Goal: Task Accomplishment & Management: Use online tool/utility

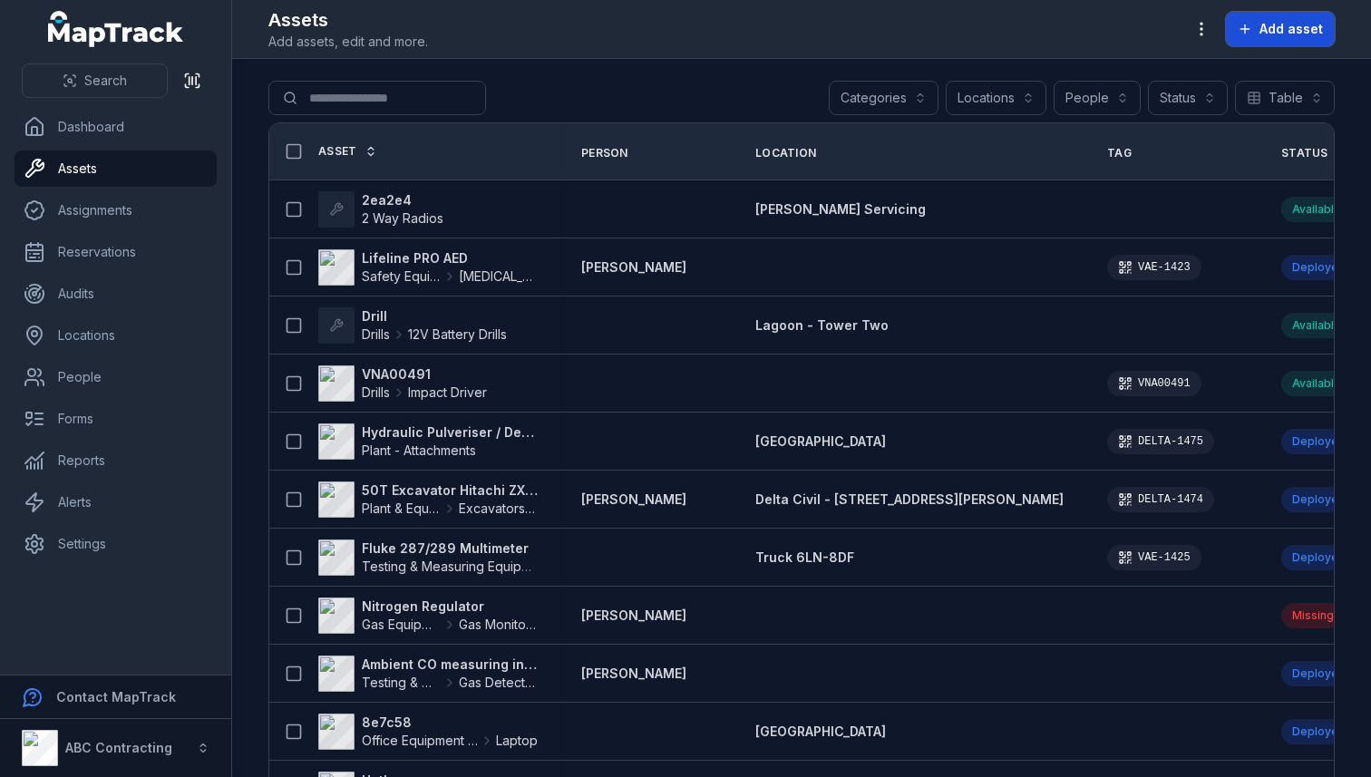
click at [1264, 38] on button "Add asset" at bounding box center [1280, 29] width 109 height 34
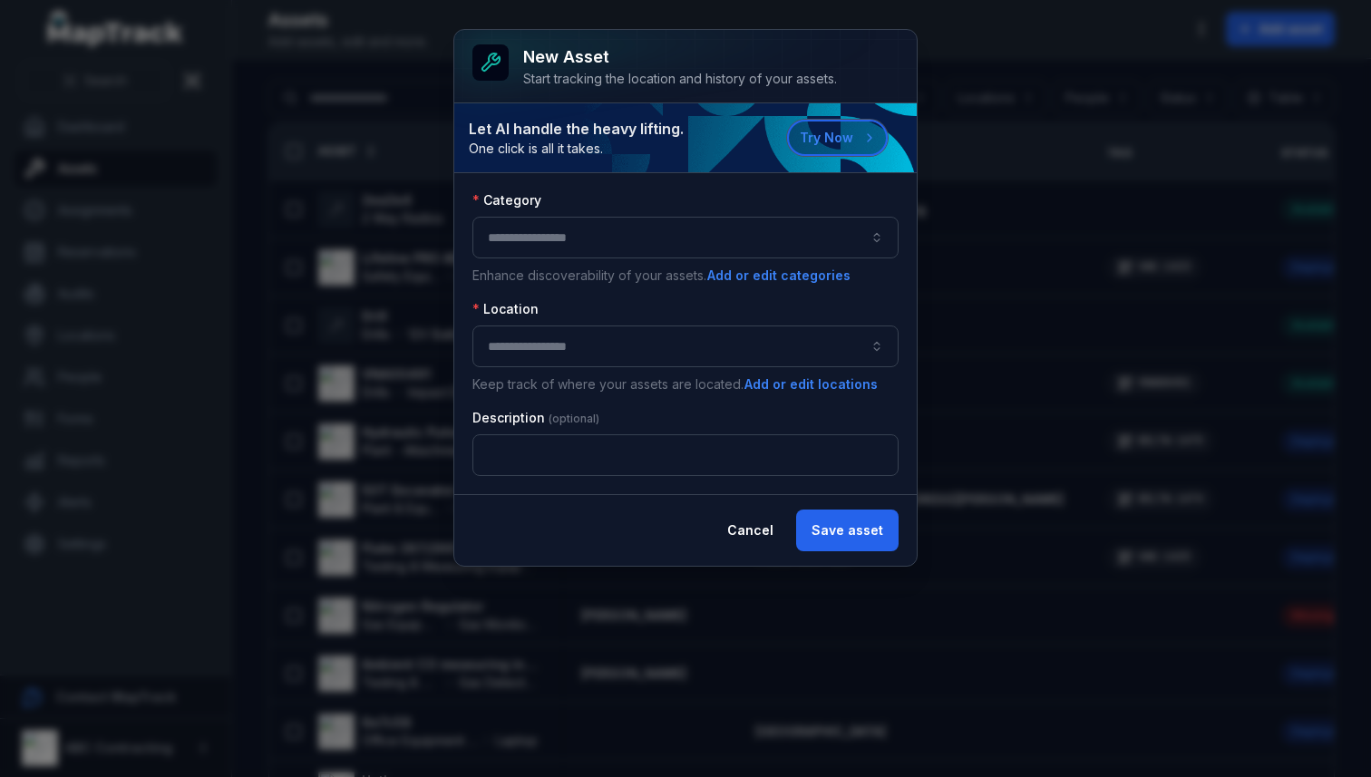
click at [804, 130] on button "Try Now" at bounding box center [837, 138] width 101 height 36
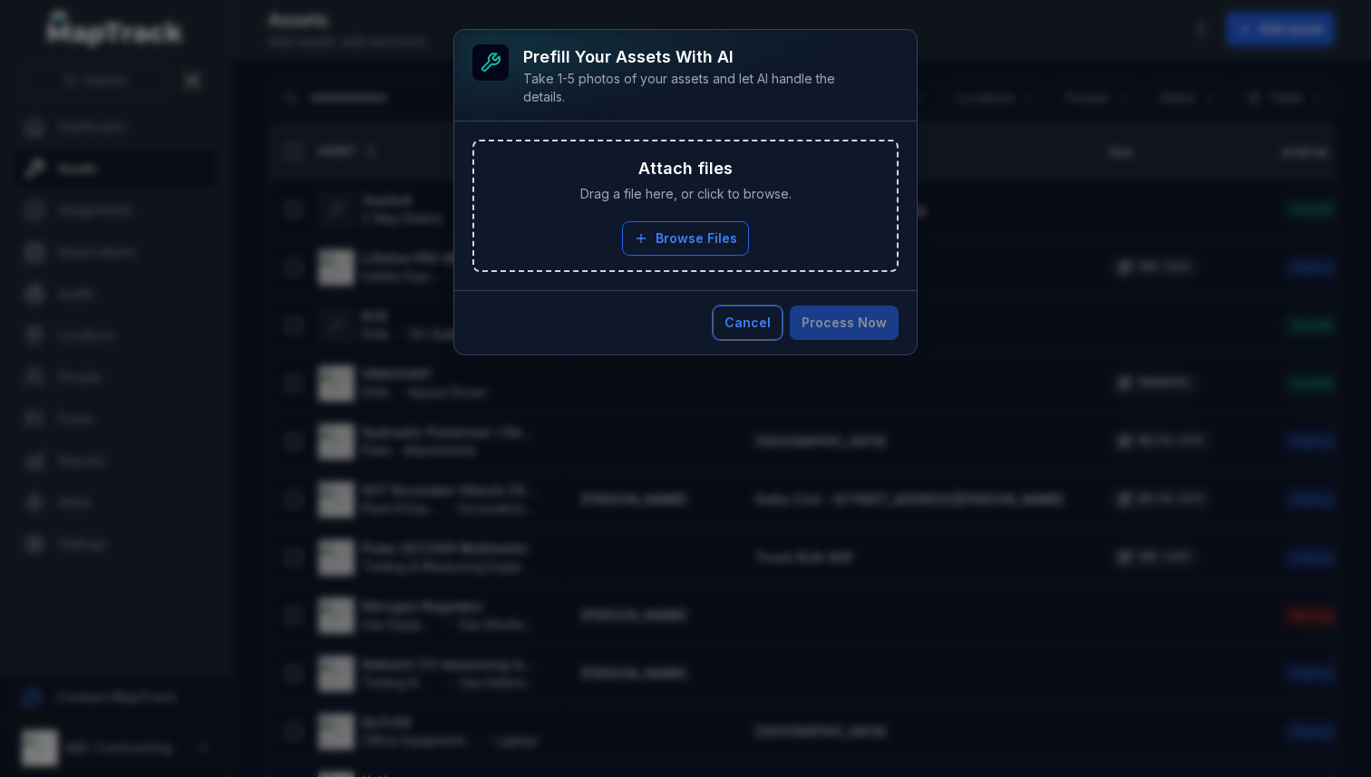
click at [754, 317] on button "Cancel" at bounding box center [748, 323] width 70 height 34
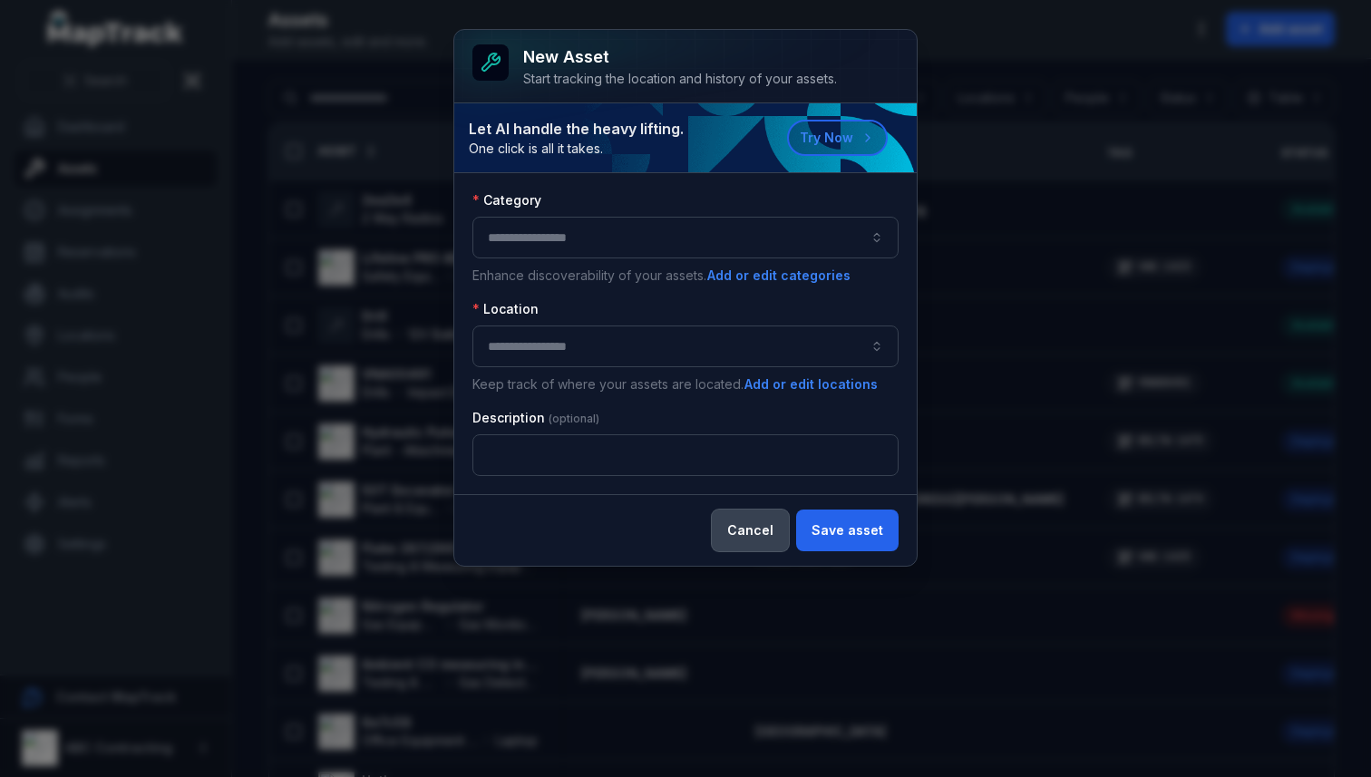
click at [776, 531] on button "Cancel" at bounding box center [750, 531] width 77 height 42
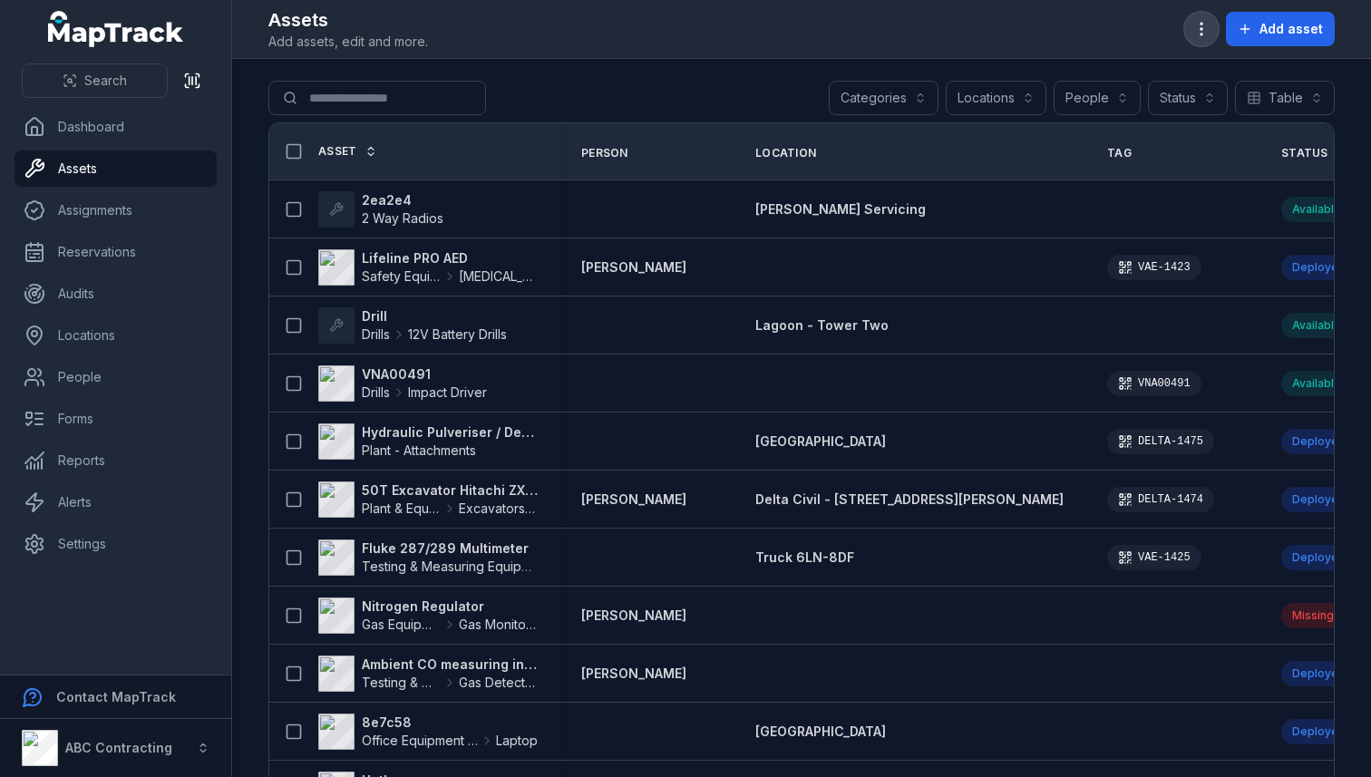
click at [1211, 21] on icon "button" at bounding box center [1202, 29] width 18 height 18
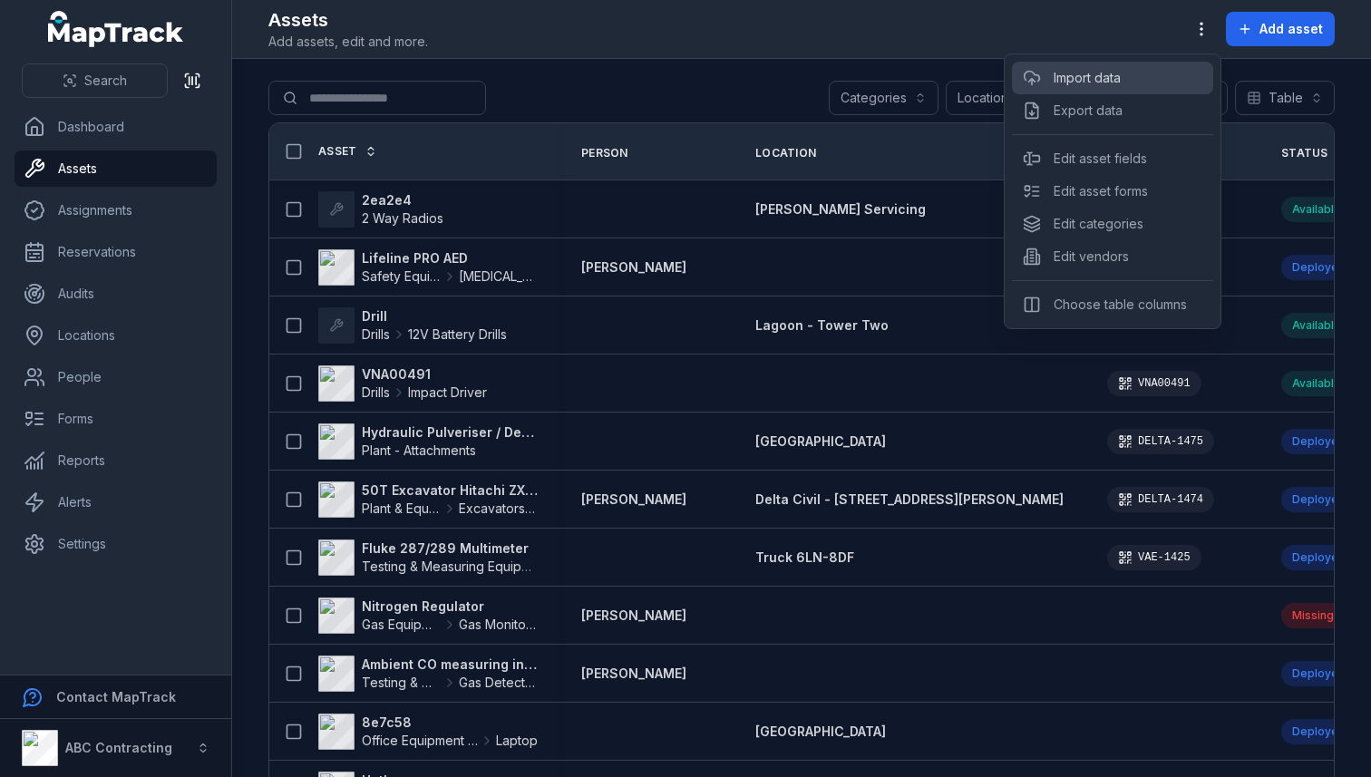
click at [1096, 72] on link "Import data" at bounding box center [1087, 78] width 67 height 18
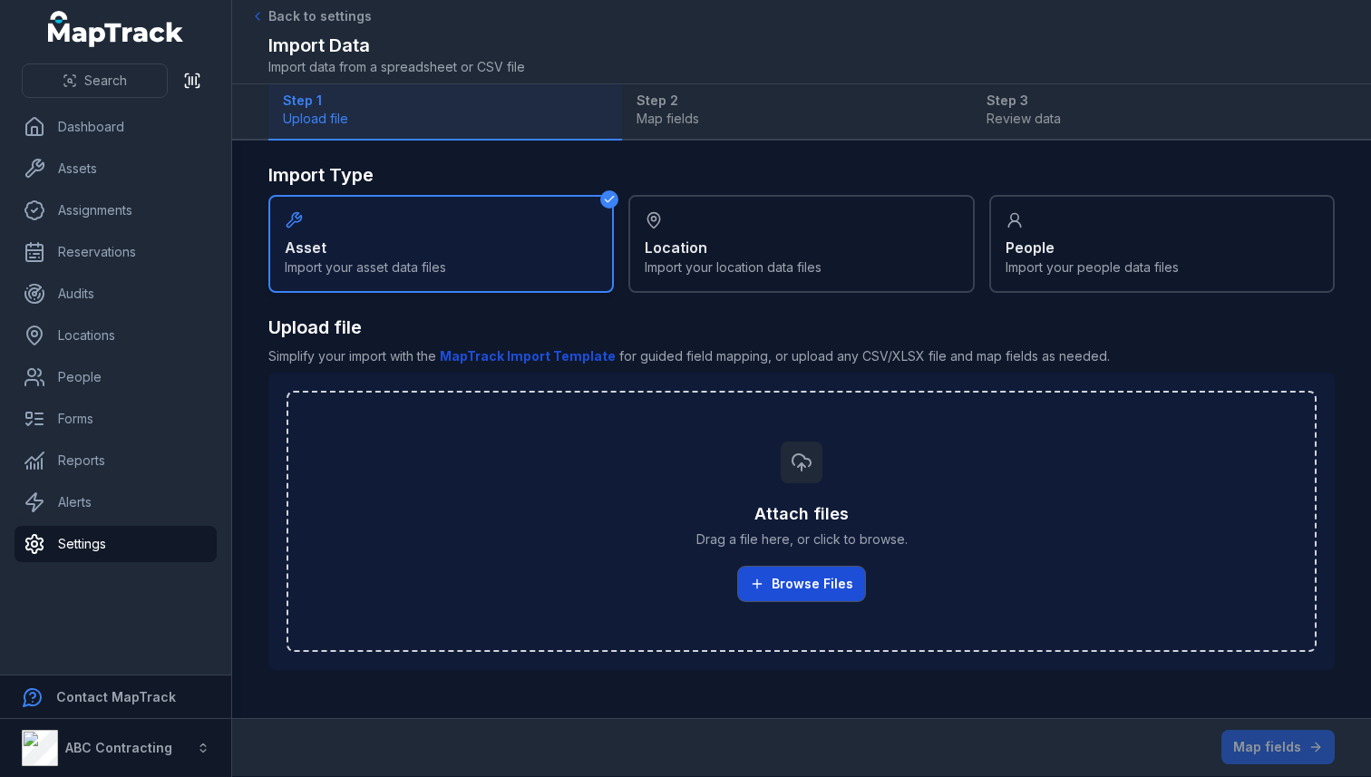
click at [794, 583] on button "Browse Files" at bounding box center [801, 584] width 127 height 34
click at [513, 355] on b "MapTrack Import Template" at bounding box center [528, 355] width 176 height 15
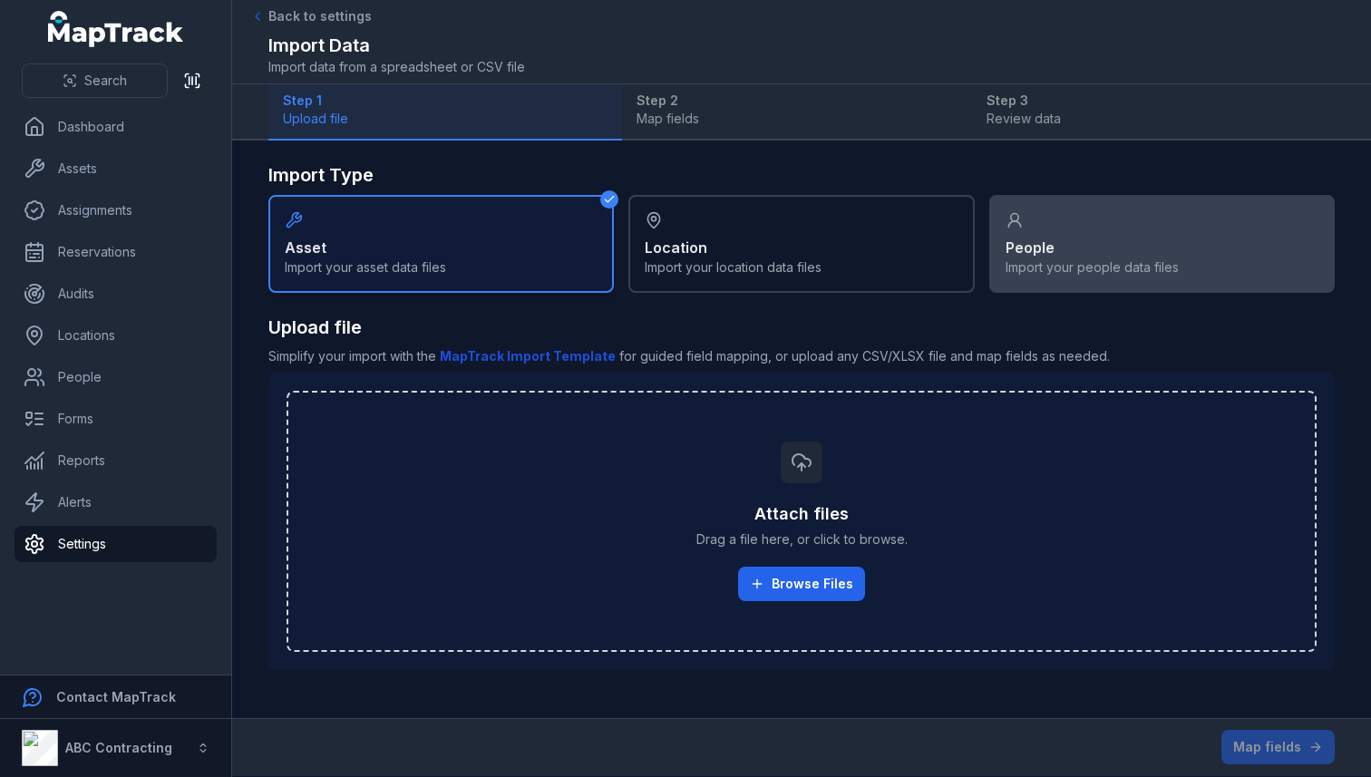
click at [1041, 226] on div "People Import your people data files" at bounding box center [1162, 244] width 346 height 98
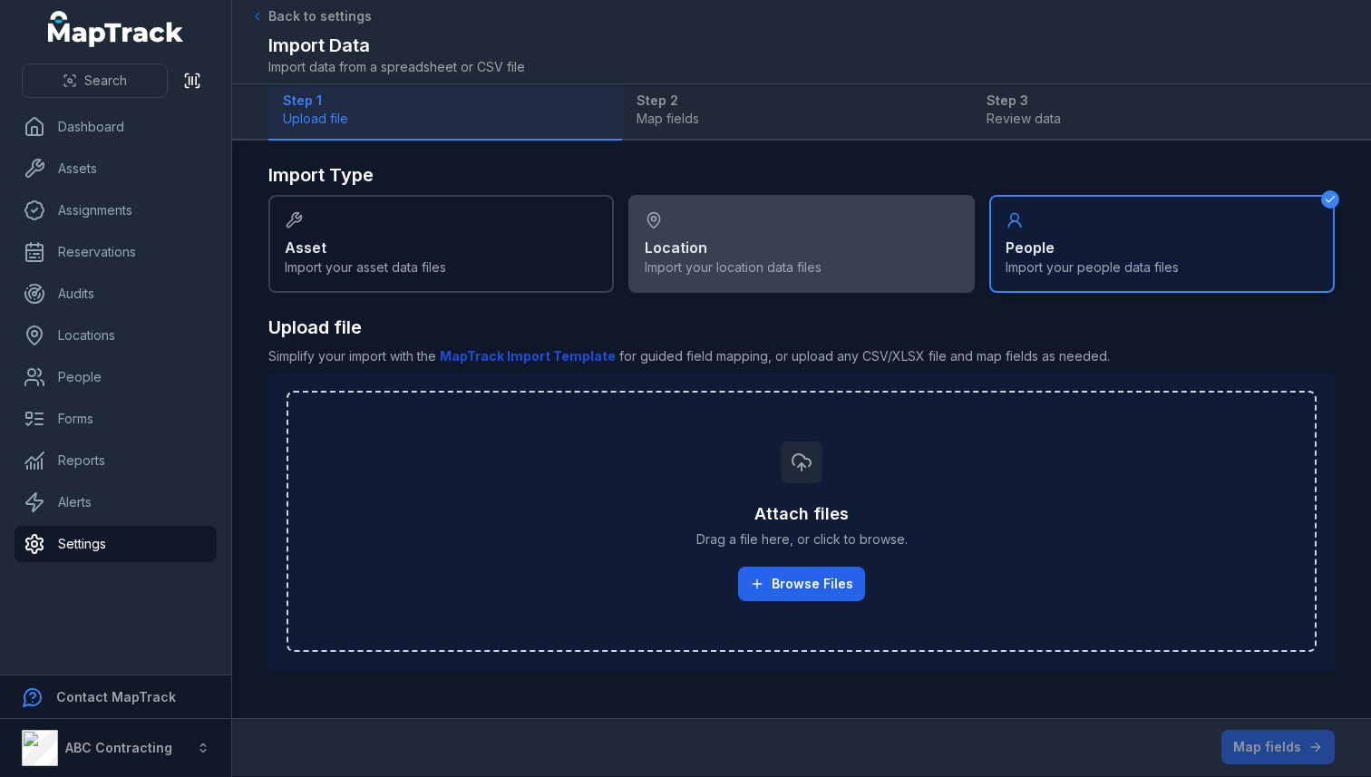
click at [833, 236] on div "Location Import your location data files" at bounding box center [801, 244] width 346 height 98
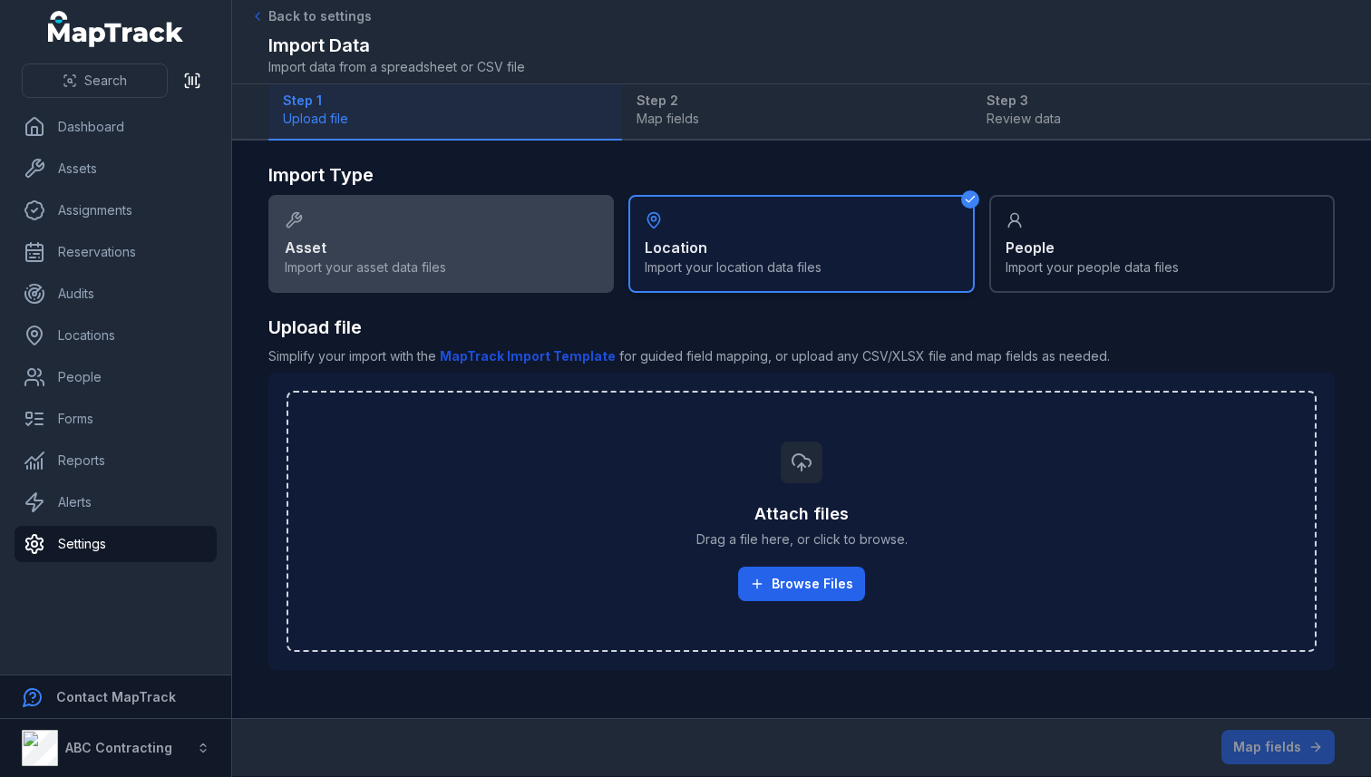
click at [434, 227] on div "Asset Import your asset data files" at bounding box center [441, 244] width 346 height 98
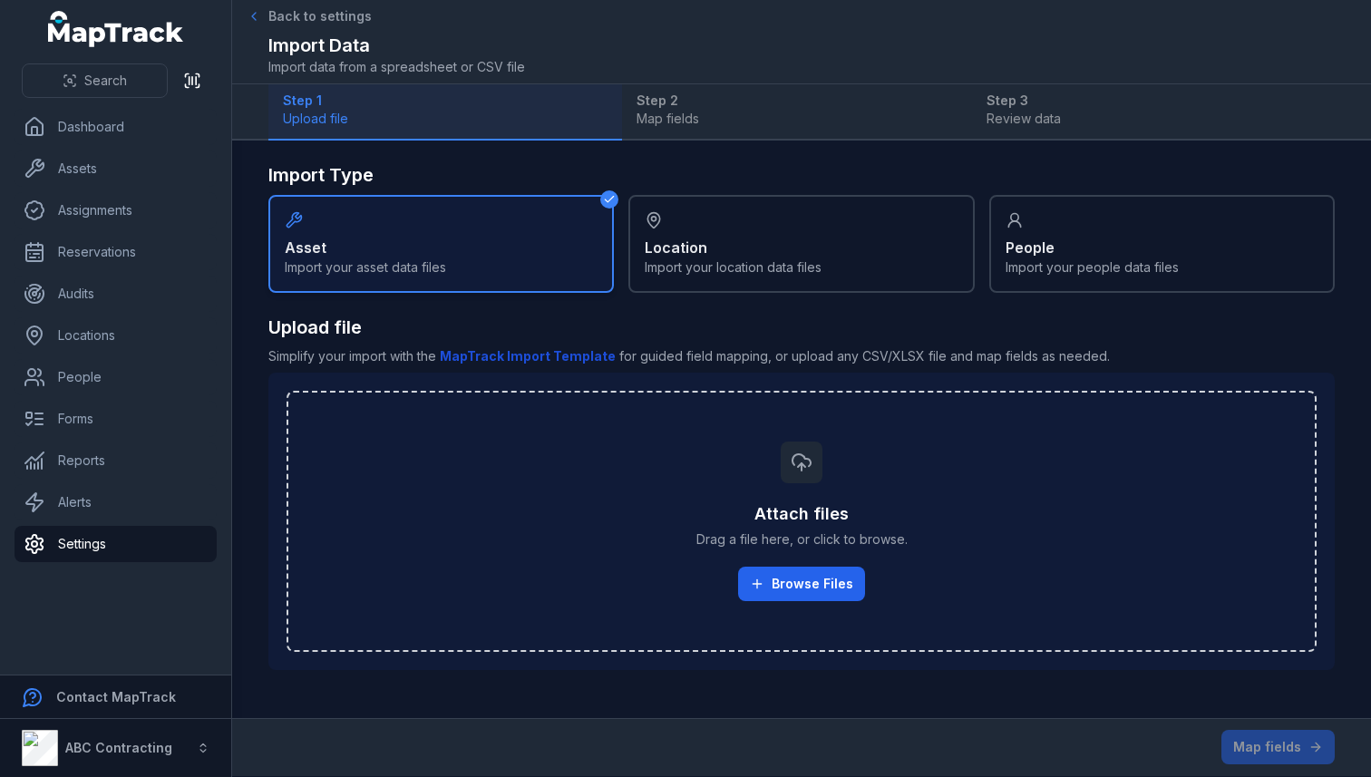
click at [303, 15] on span "Back to settings" at bounding box center [319, 16] width 103 height 18
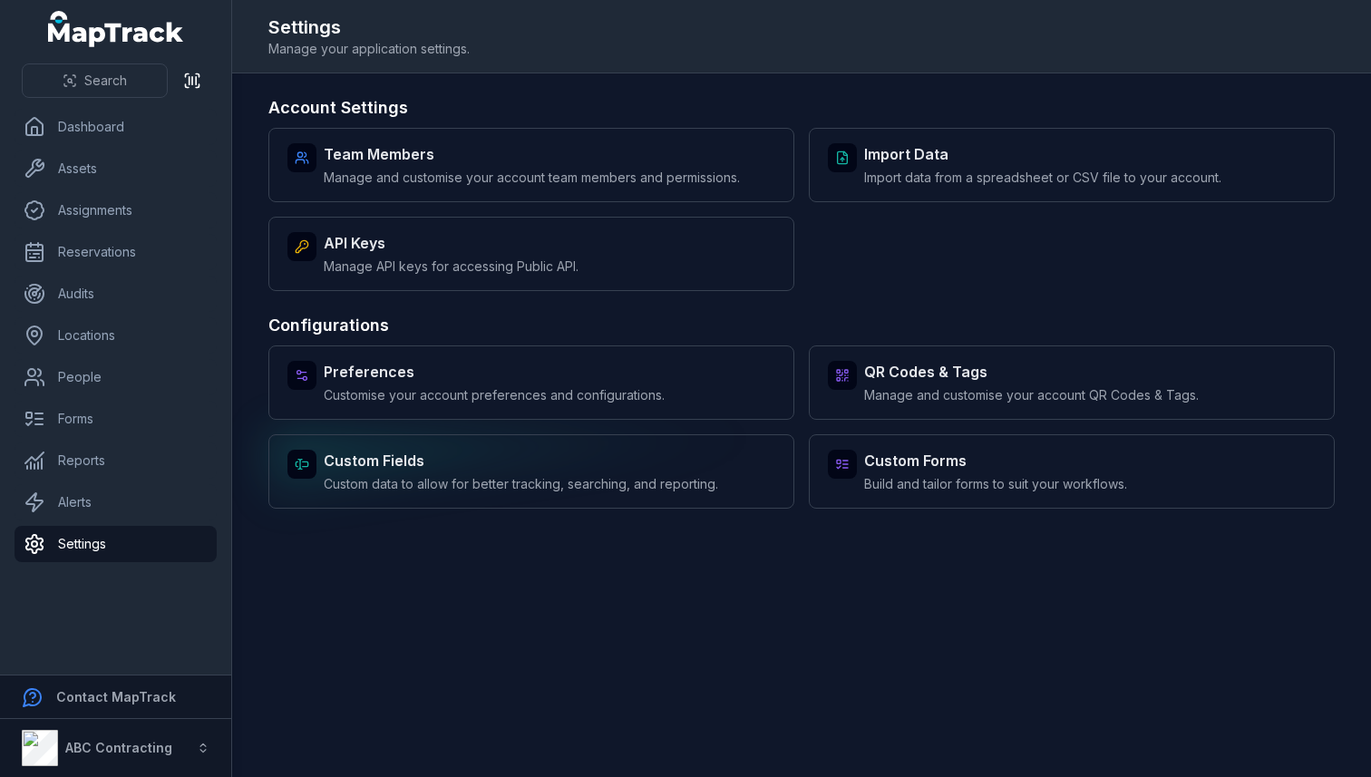
click at [500, 461] on strong "Custom Fields" at bounding box center [521, 461] width 395 height 22
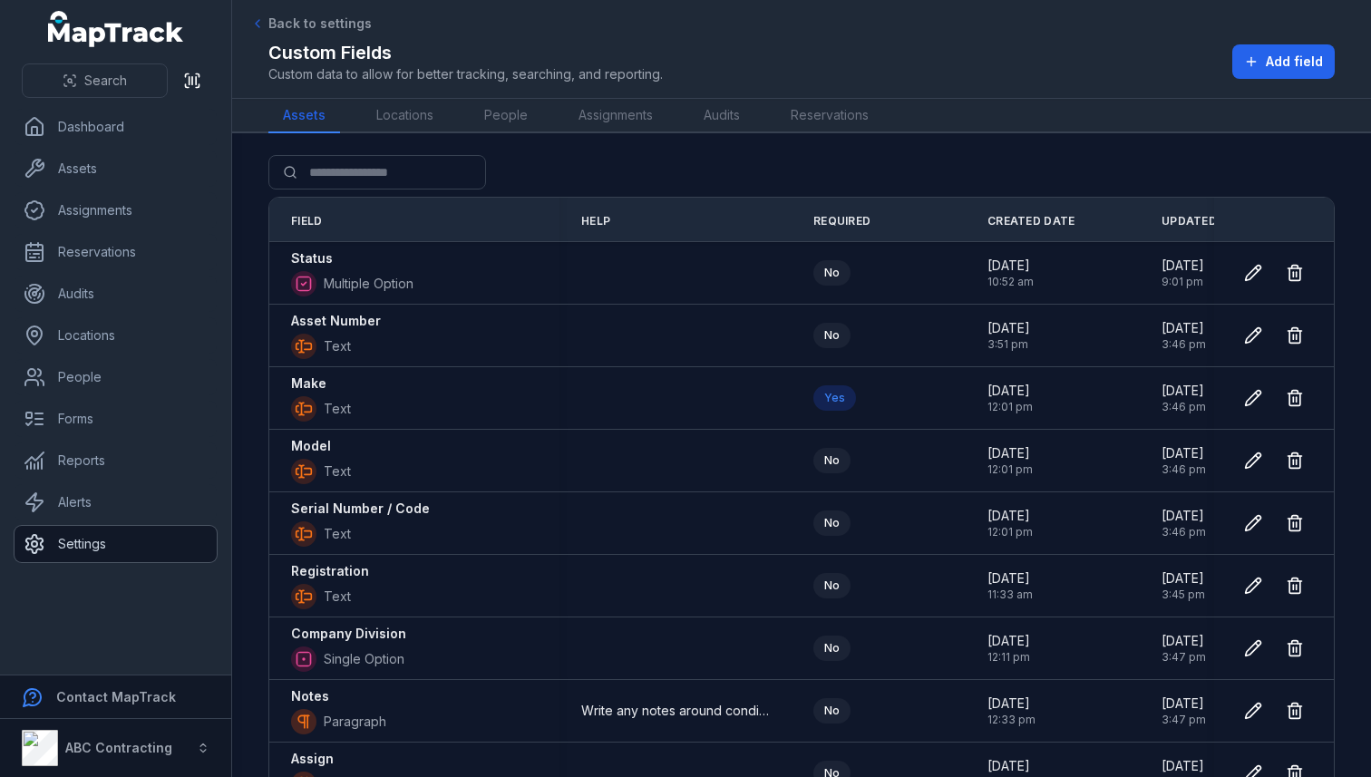
click at [77, 550] on link "Settings" at bounding box center [116, 544] width 202 height 36
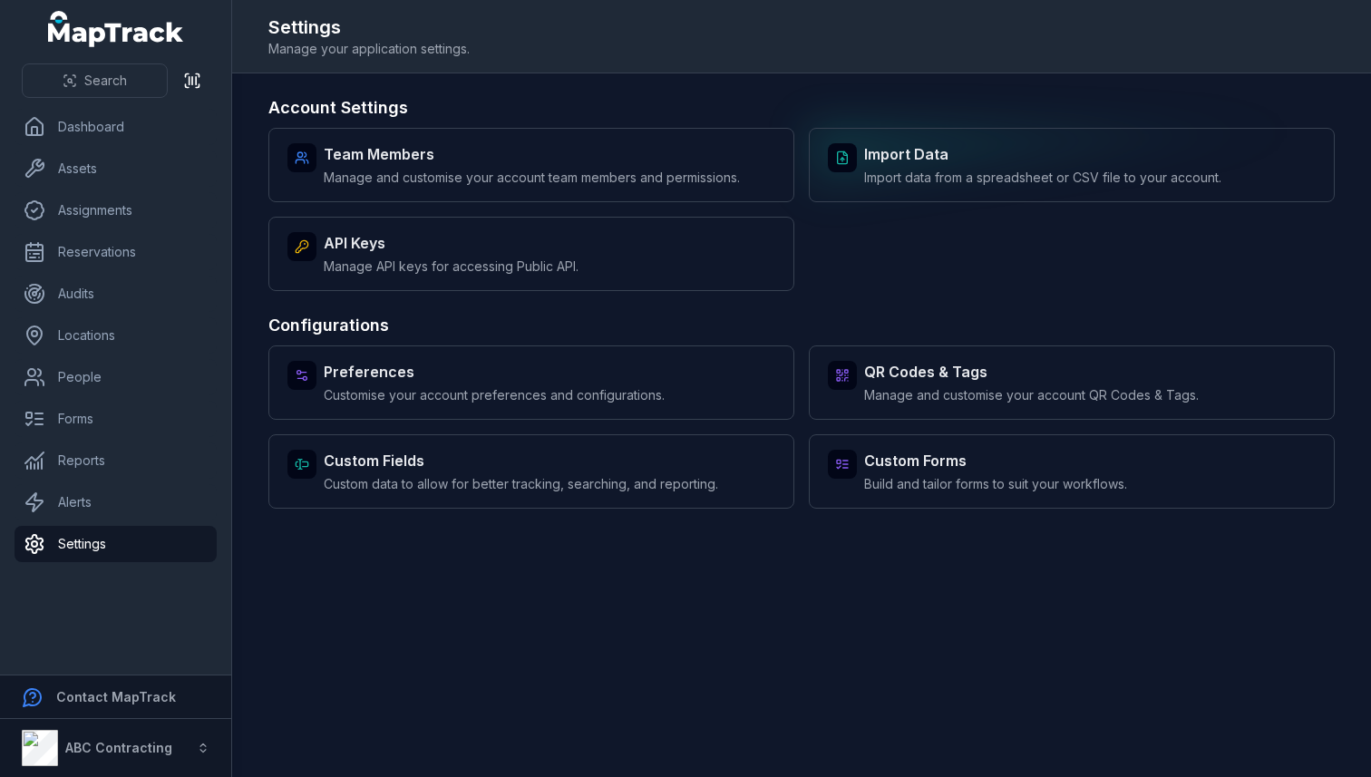
click at [998, 156] on strong "Import Data" at bounding box center [1042, 154] width 357 height 22
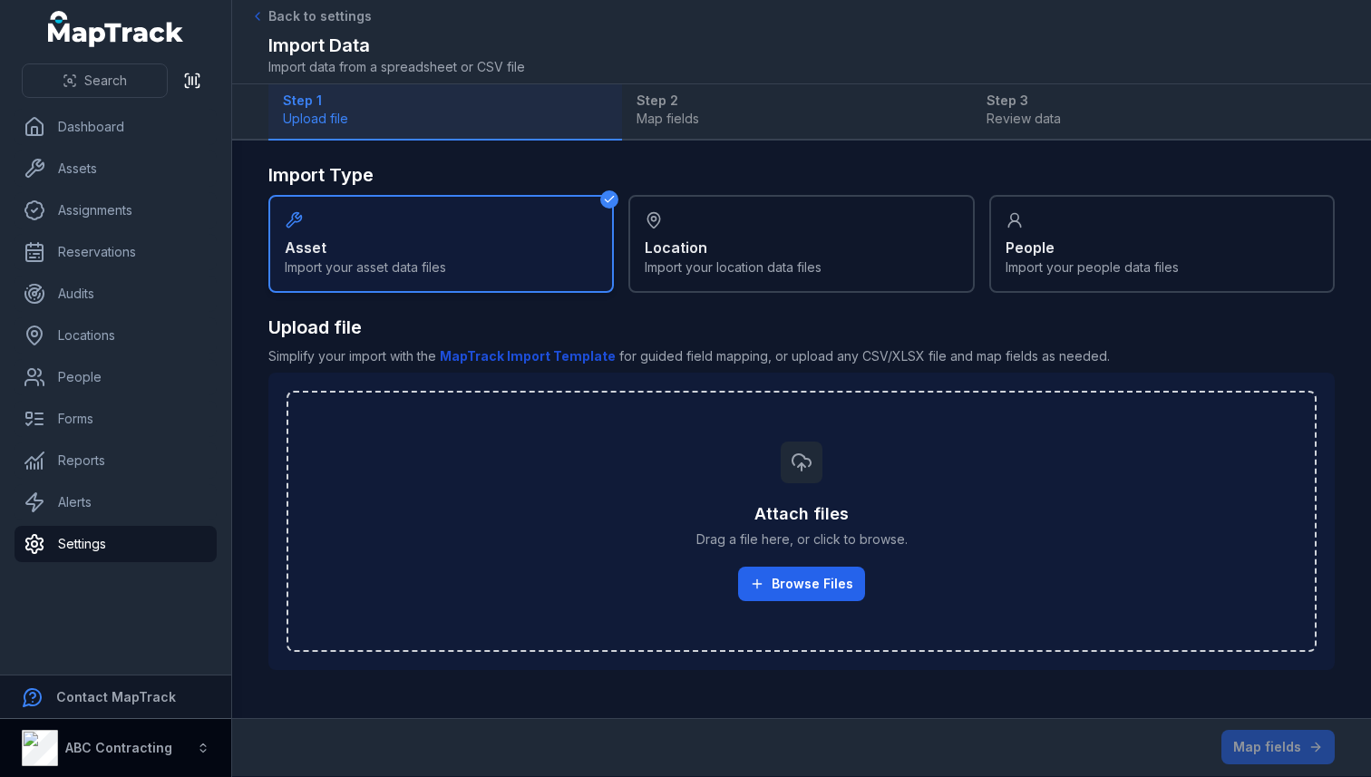
click at [169, 749] on button "ABC Contracting" at bounding box center [115, 748] width 231 height 58
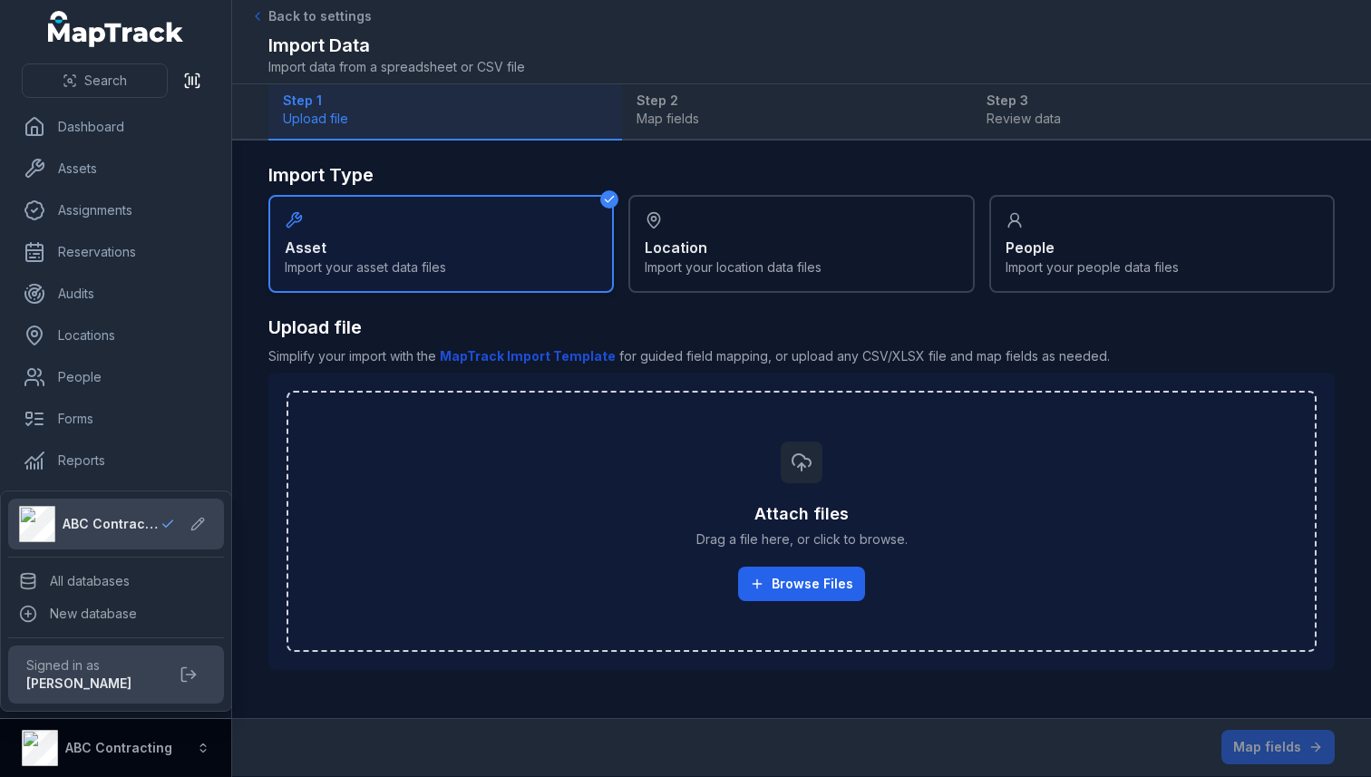
click at [169, 749] on button "ABC Contracting" at bounding box center [115, 748] width 231 height 58
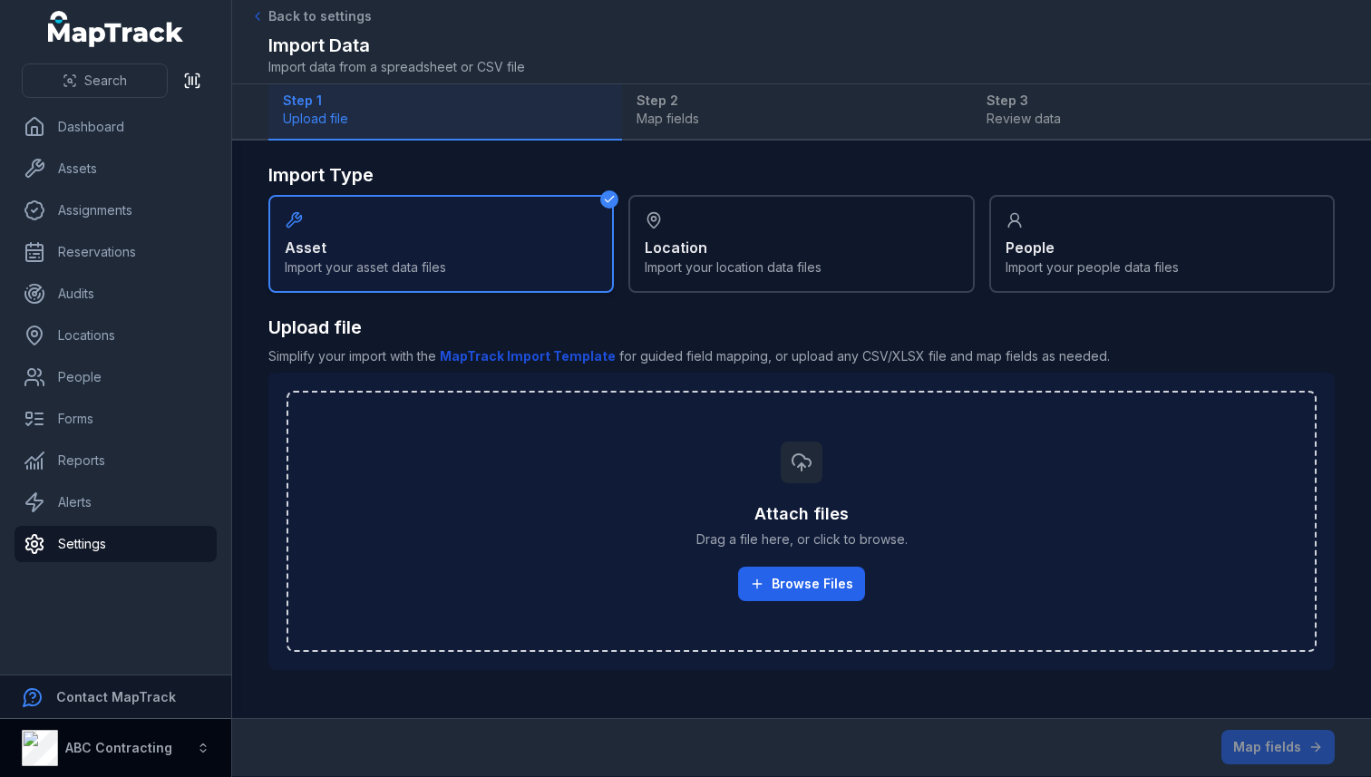
click at [158, 743] on strong "ABC Contracting" at bounding box center [118, 747] width 107 height 15
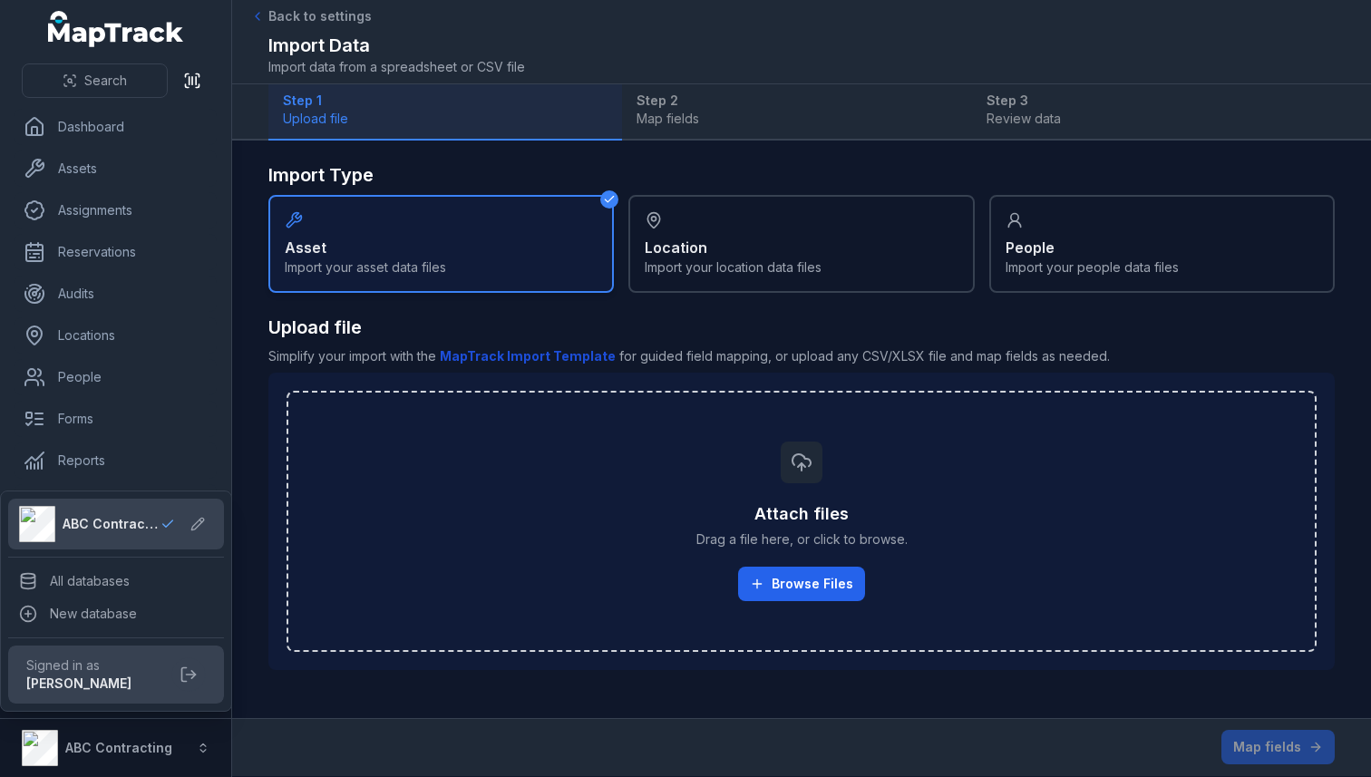
click at [257, 507] on div "Search Dashboard Assets Assignments Reservations Audits Locations People Forms …" at bounding box center [685, 388] width 1371 height 777
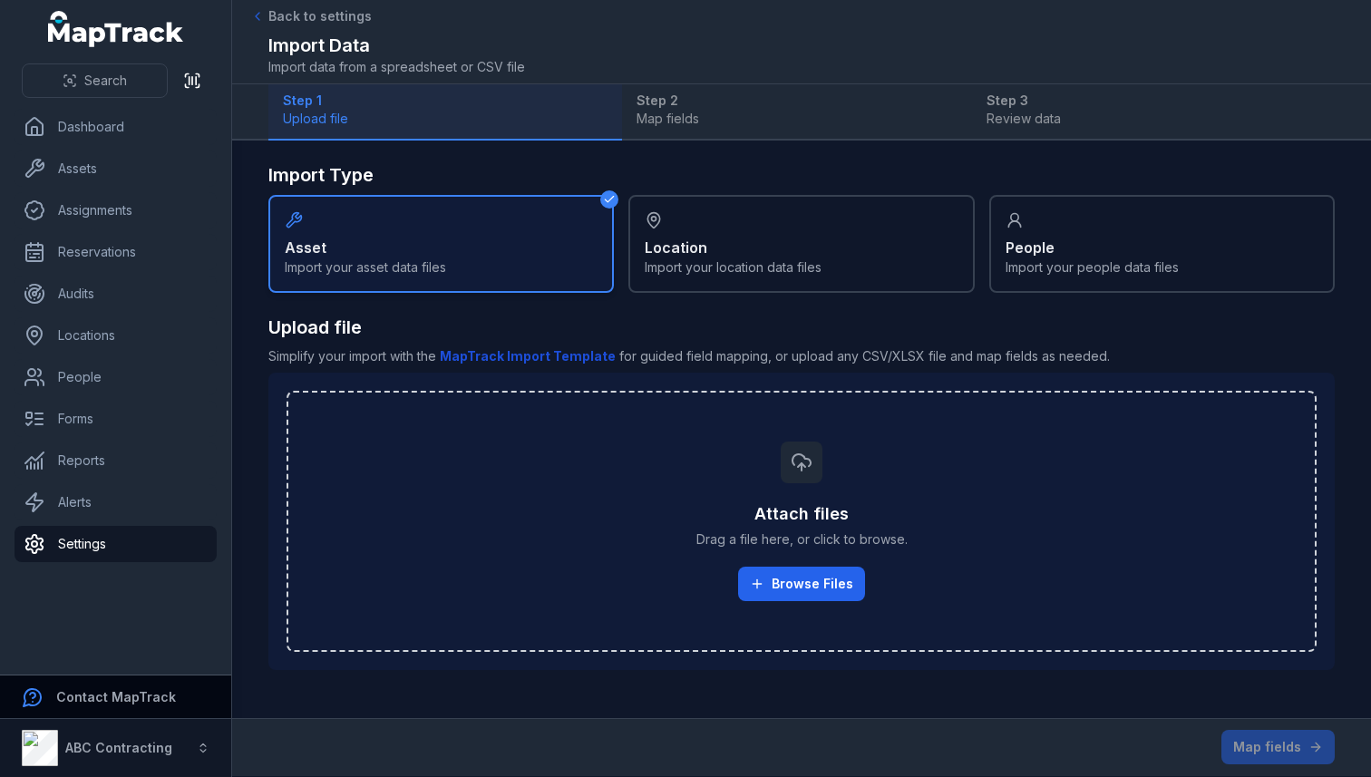
click at [88, 706] on div "Contact MapTrack" at bounding box center [132, 697] width 153 height 18
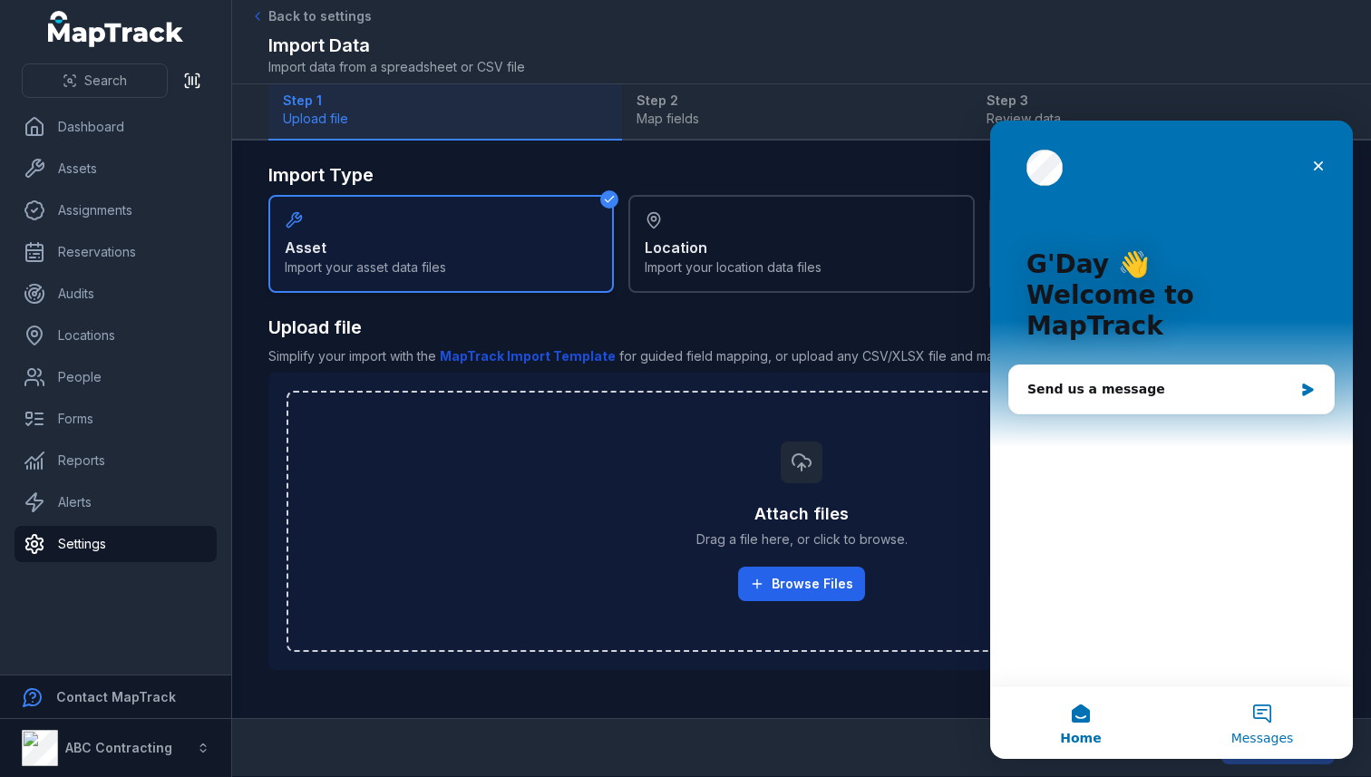
click at [1262, 722] on button "Messages" at bounding box center [1262, 723] width 181 height 73
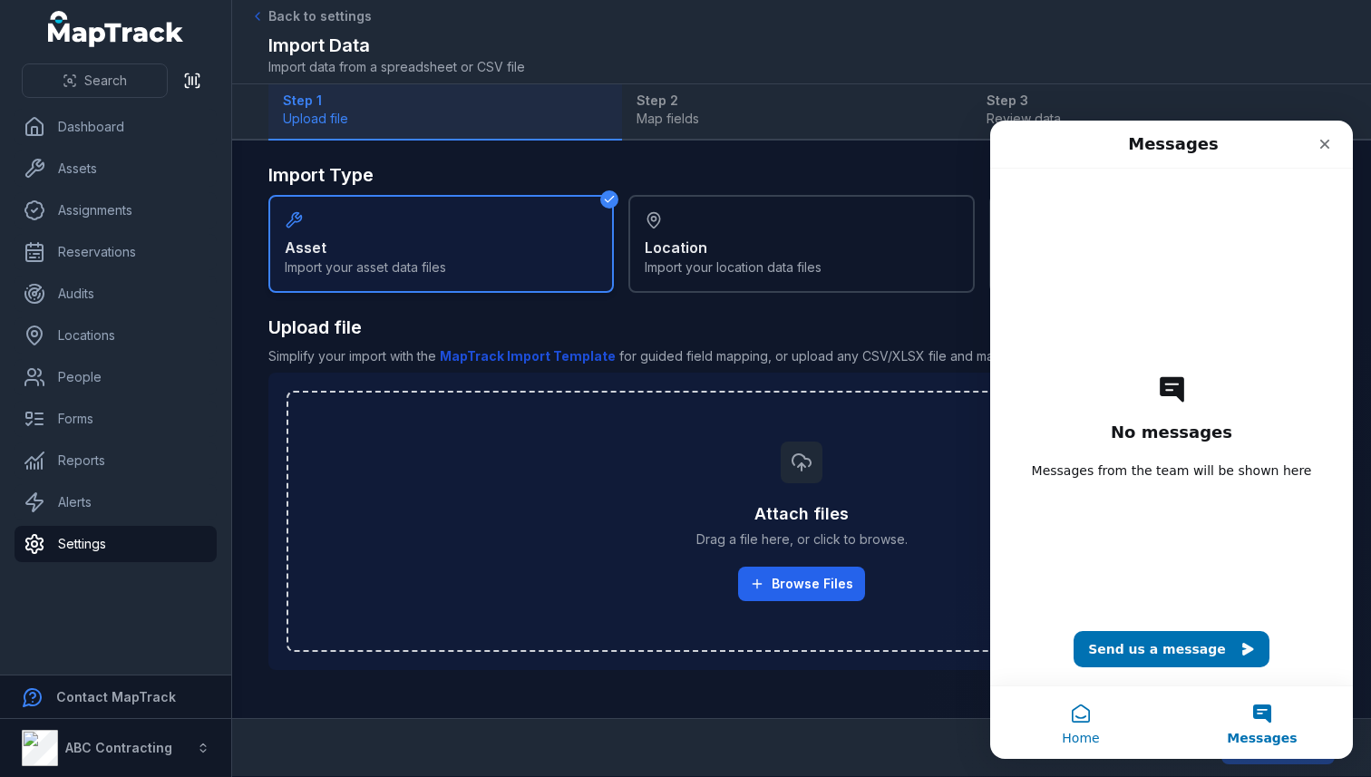
click at [1095, 727] on button "Home" at bounding box center [1080, 723] width 181 height 73
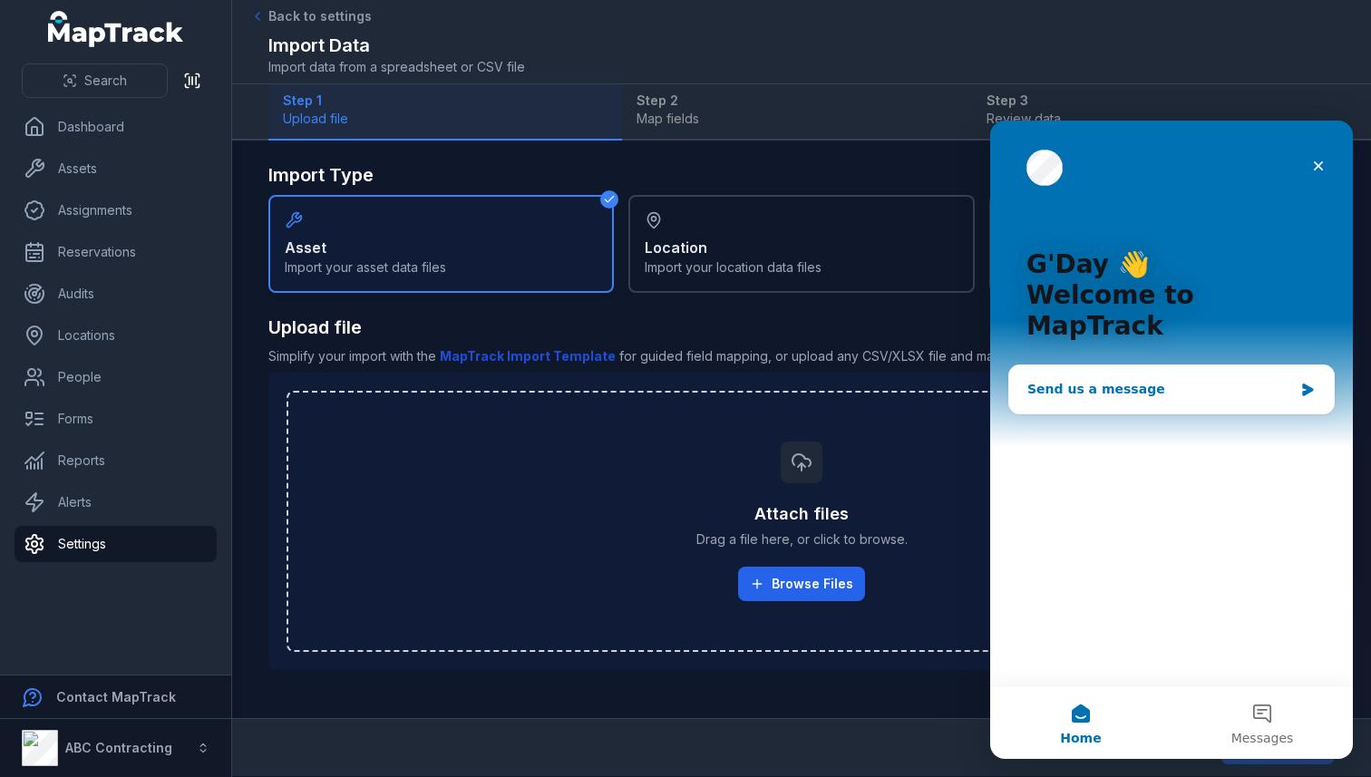
click at [1183, 372] on div "Send us a message" at bounding box center [1171, 389] width 325 height 48
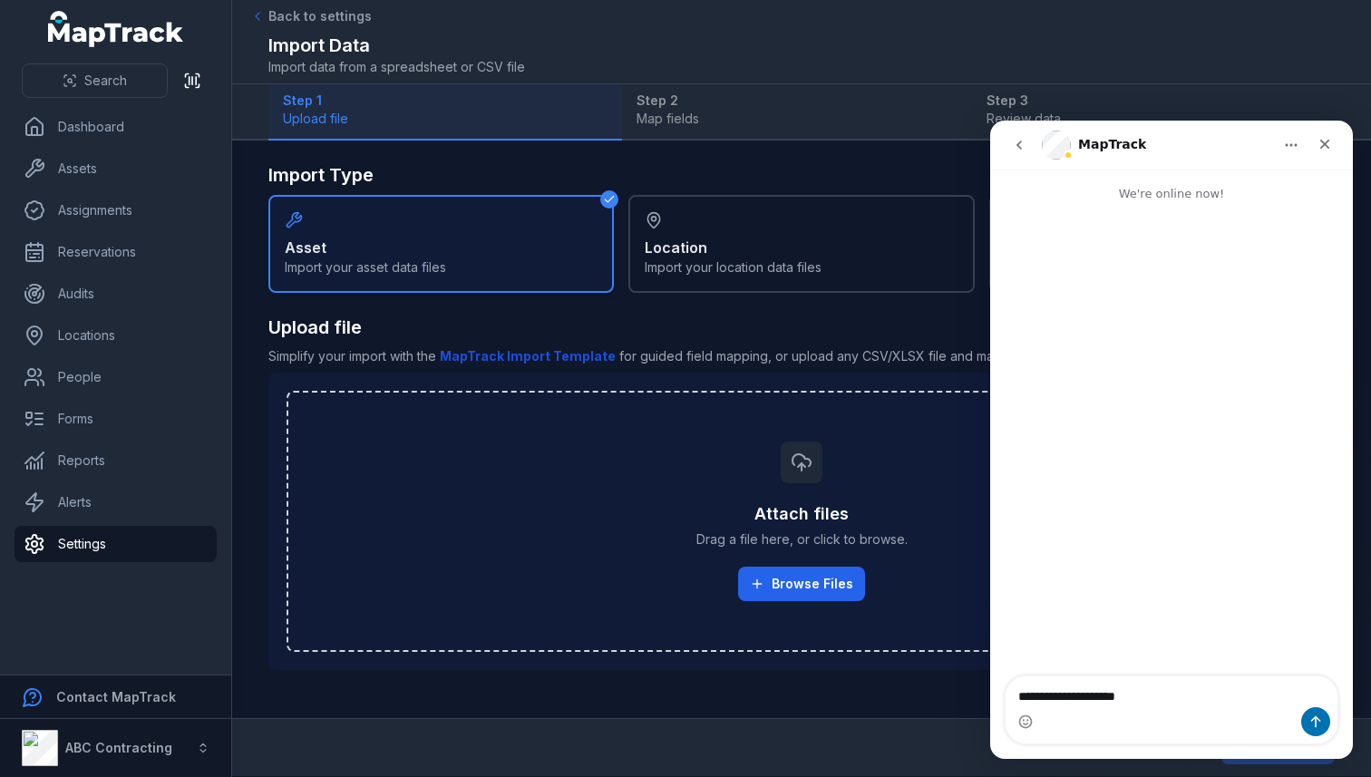
type textarea "**********"
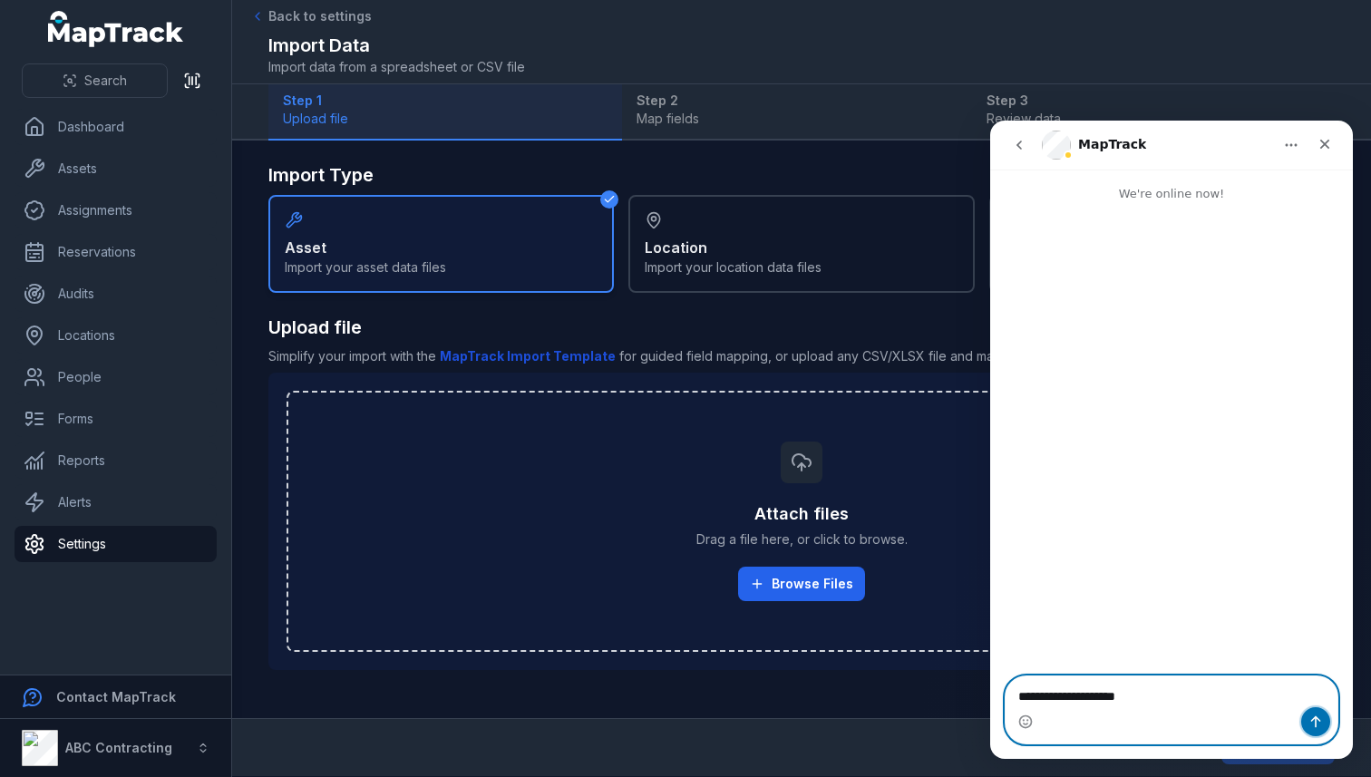
click at [1307, 717] on button "Send a message…" at bounding box center [1315, 721] width 29 height 29
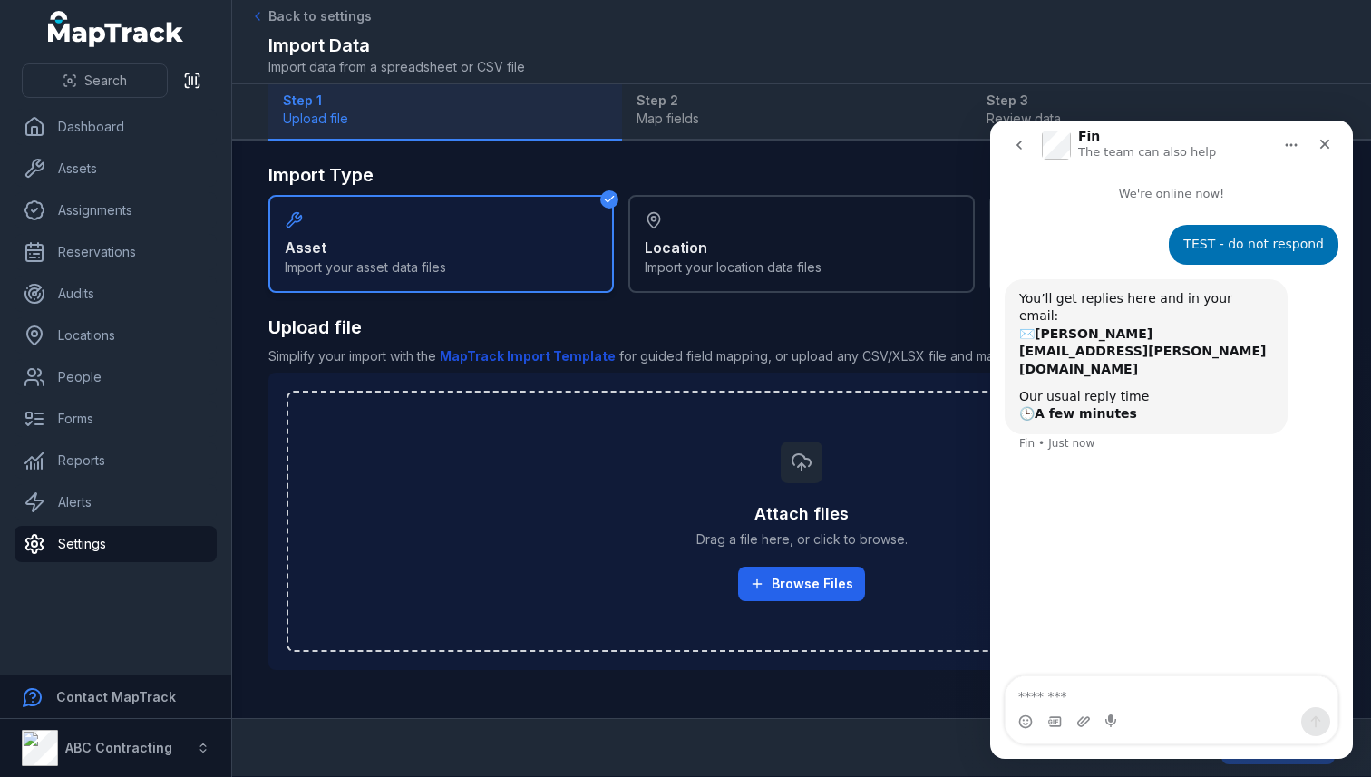
click at [1021, 141] on icon "go back" at bounding box center [1019, 145] width 5 height 9
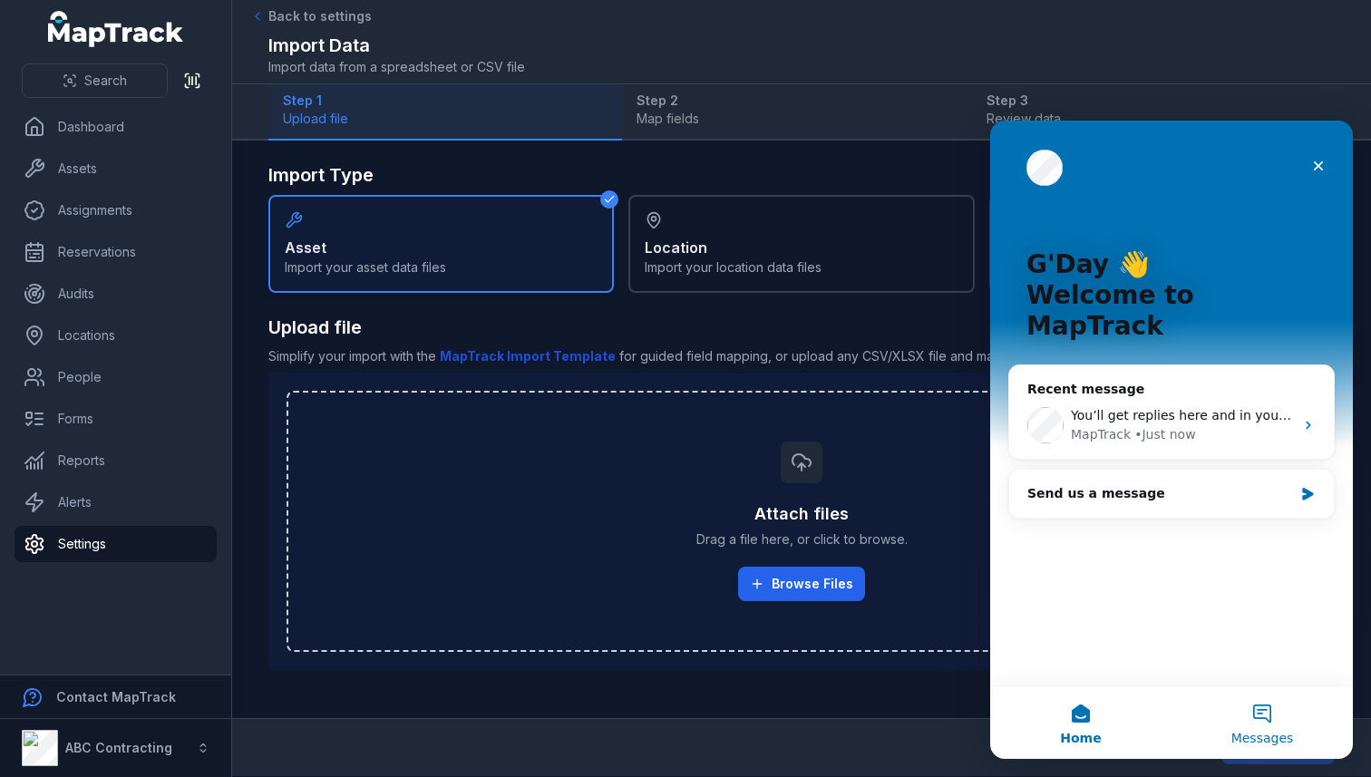
click at [1245, 724] on button "Messages" at bounding box center [1262, 723] width 181 height 73
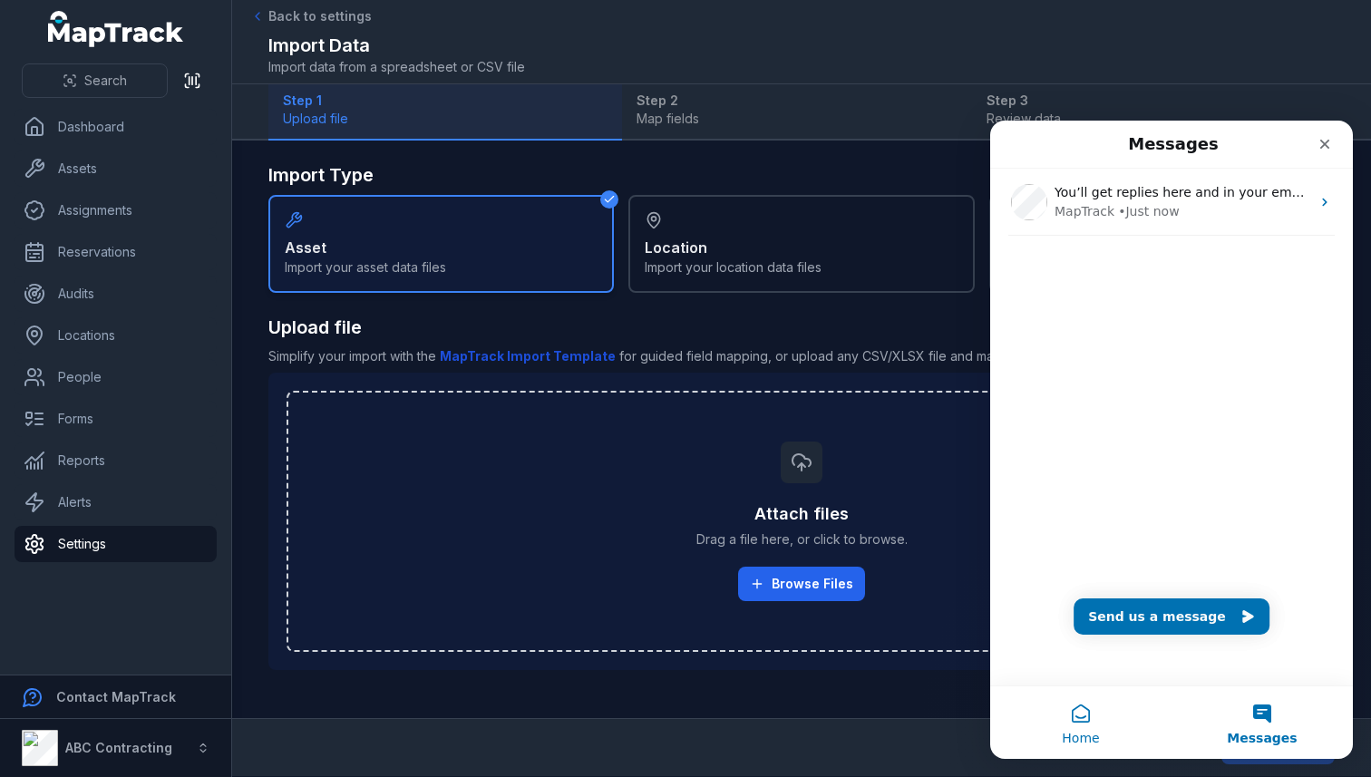
click at [1102, 716] on button "Home" at bounding box center [1080, 723] width 181 height 73
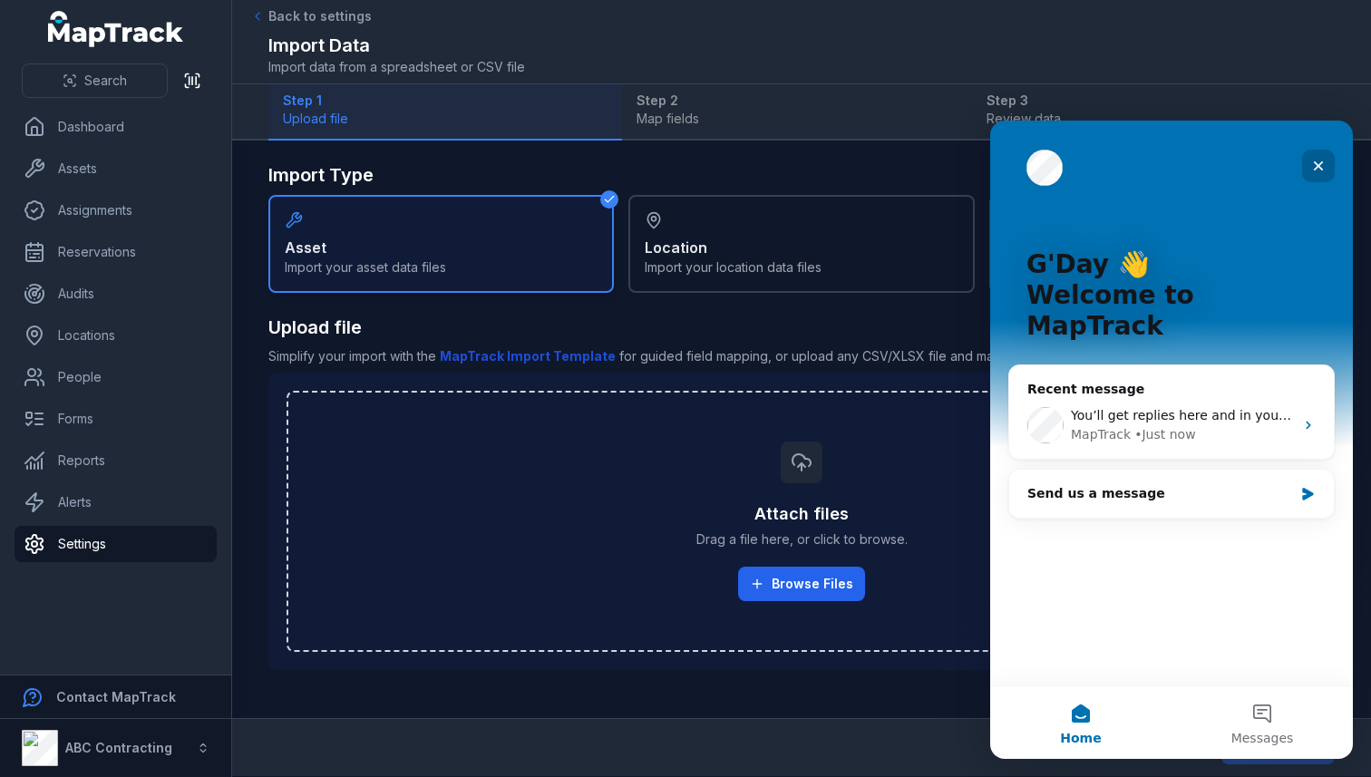
click at [1320, 168] on icon "Close" at bounding box center [1319, 166] width 10 height 10
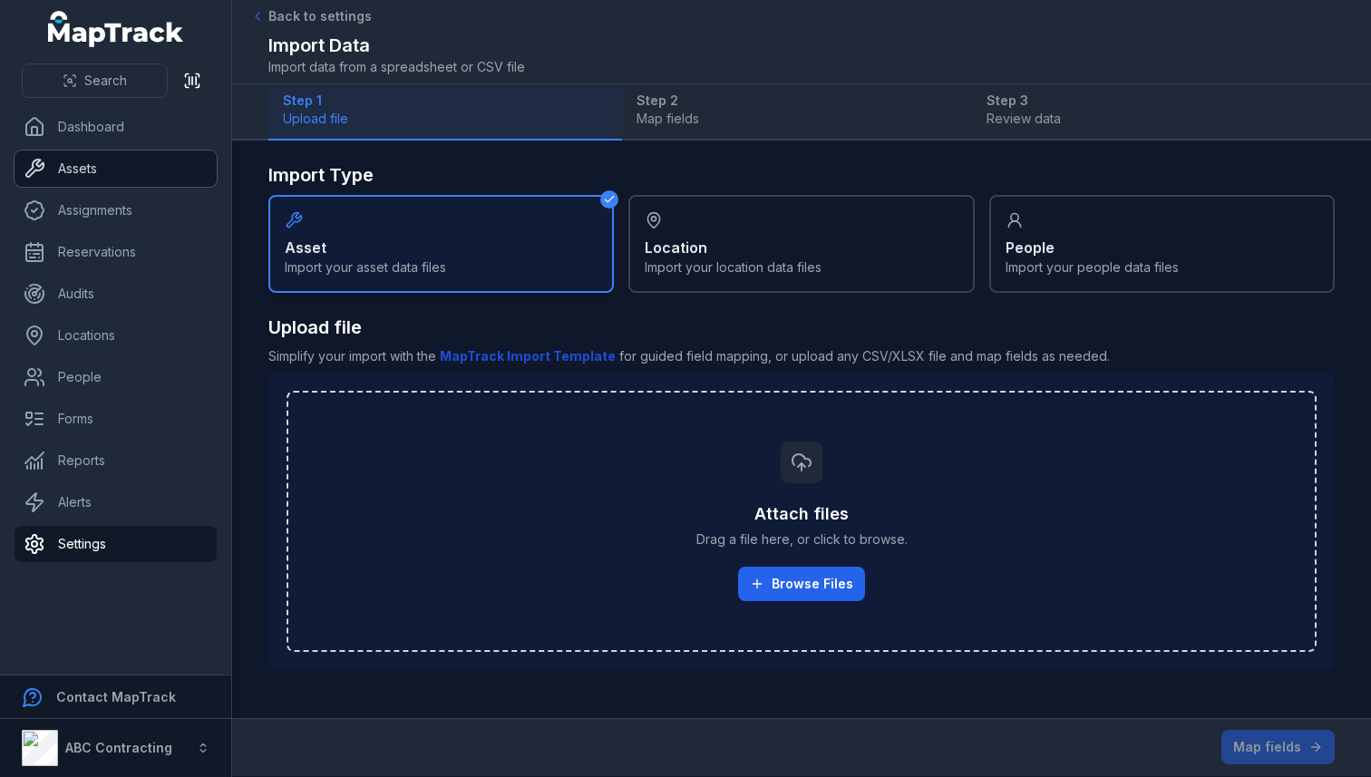
click at [100, 162] on link "Assets" at bounding box center [116, 169] width 202 height 36
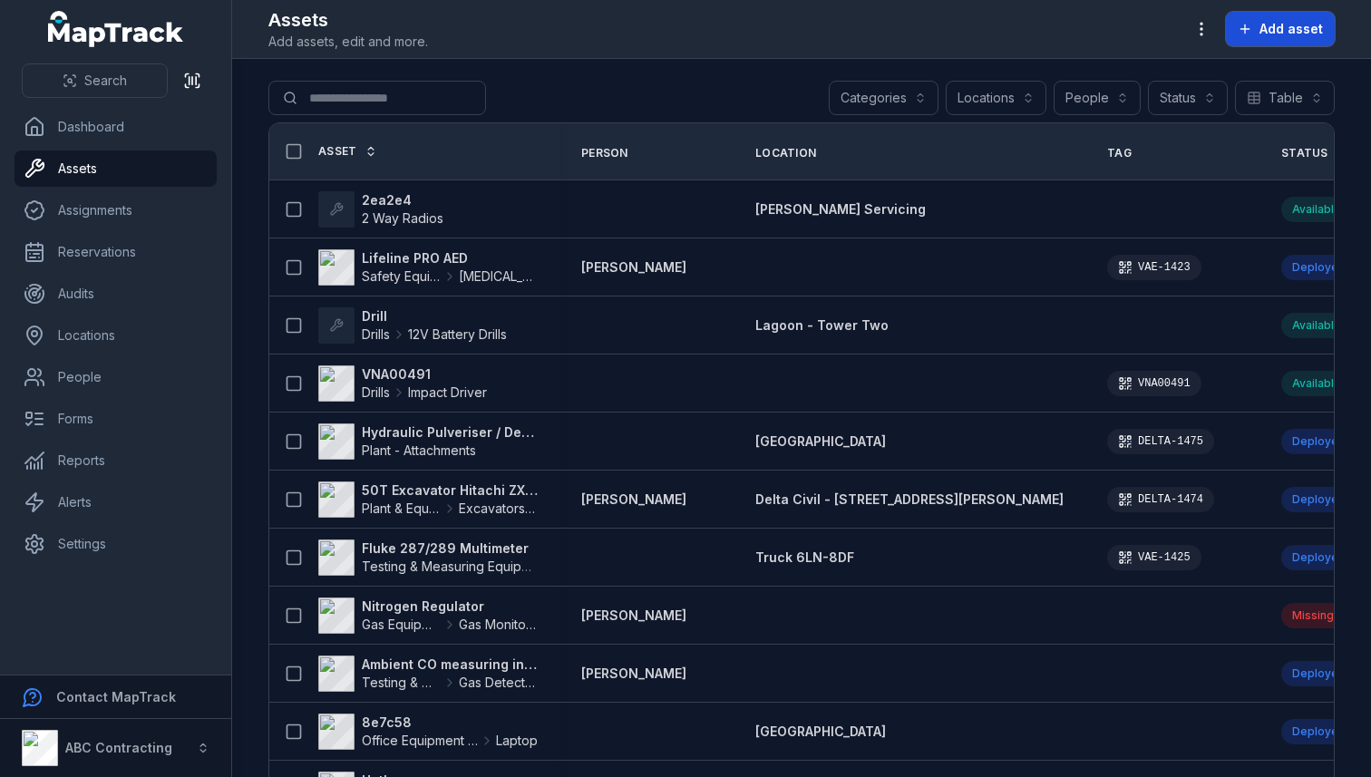
click at [1262, 38] on button "Add asset" at bounding box center [1280, 29] width 109 height 34
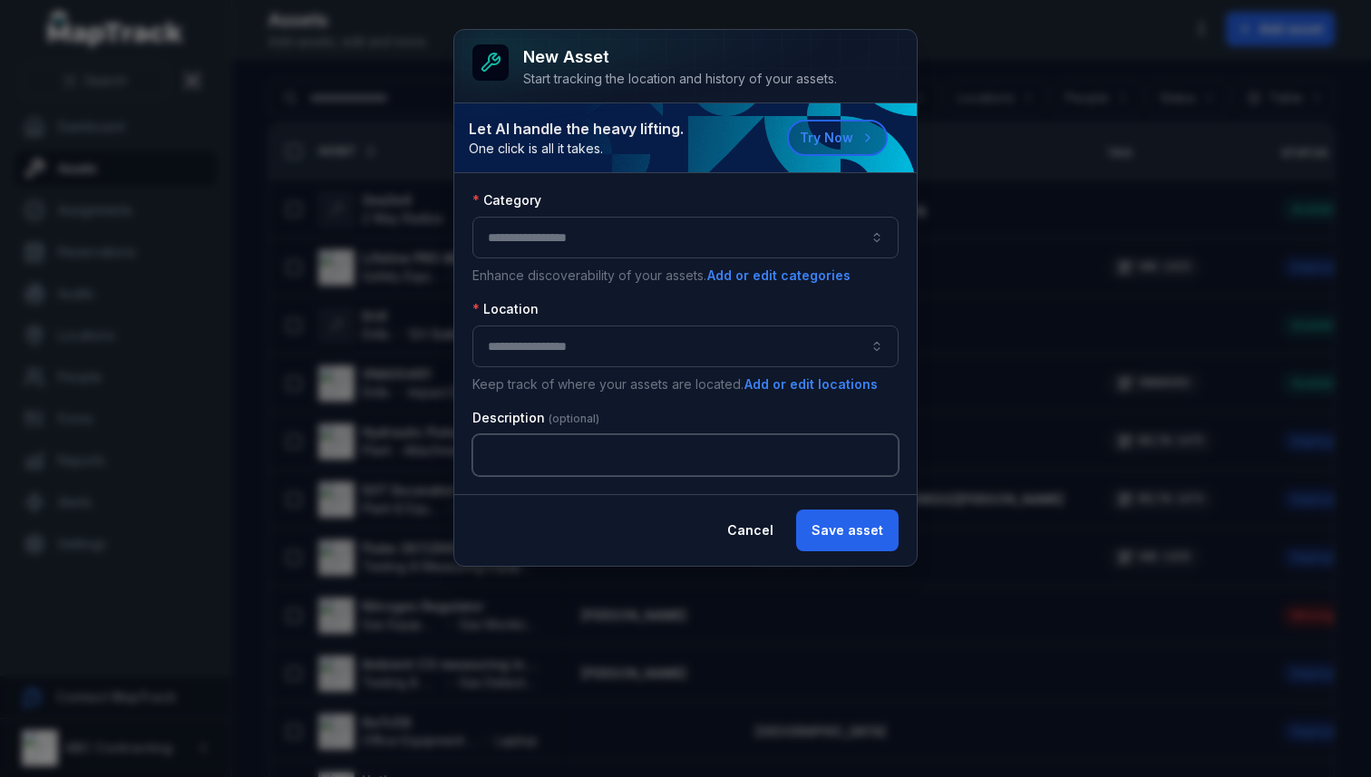
click at [567, 471] on input "text" at bounding box center [685, 455] width 426 height 42
click at [761, 523] on button "Cancel" at bounding box center [750, 531] width 77 height 42
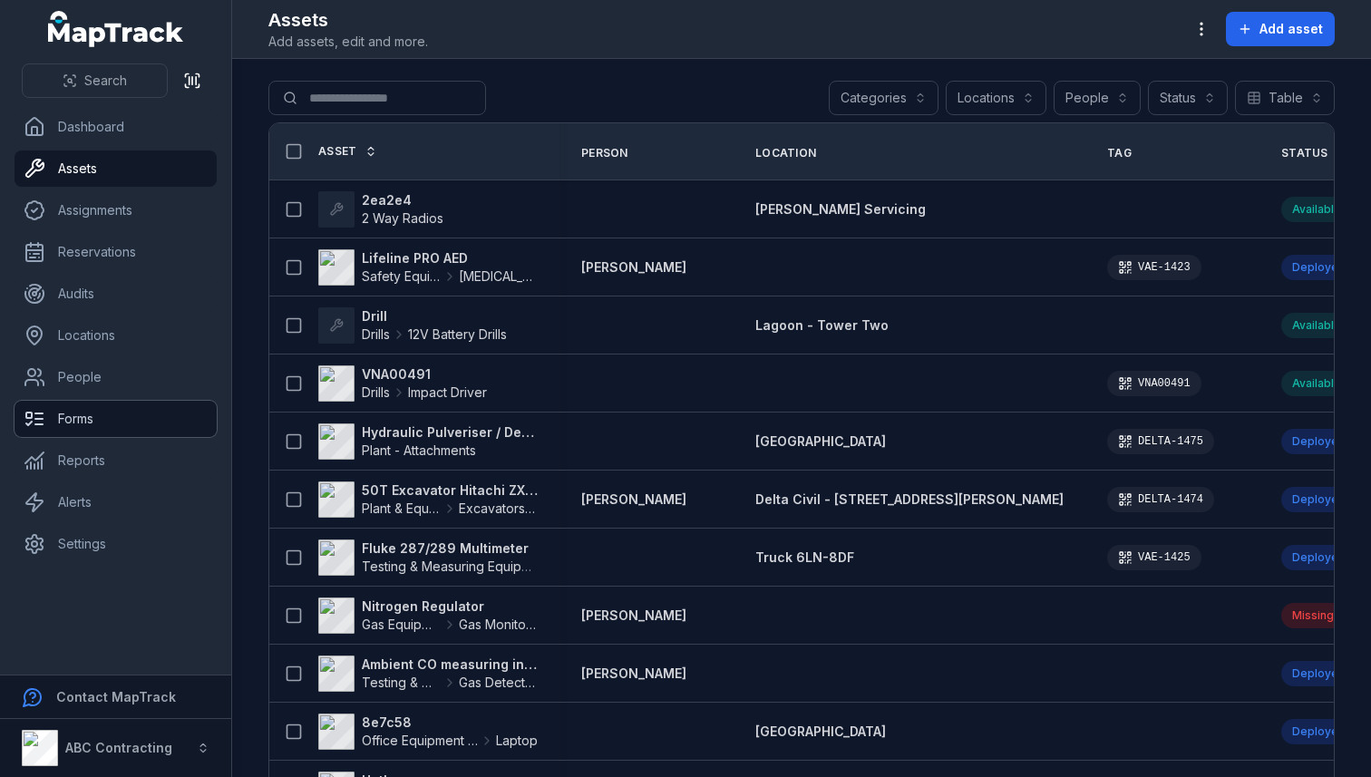
click at [89, 417] on link "Forms" at bounding box center [116, 419] width 202 height 36
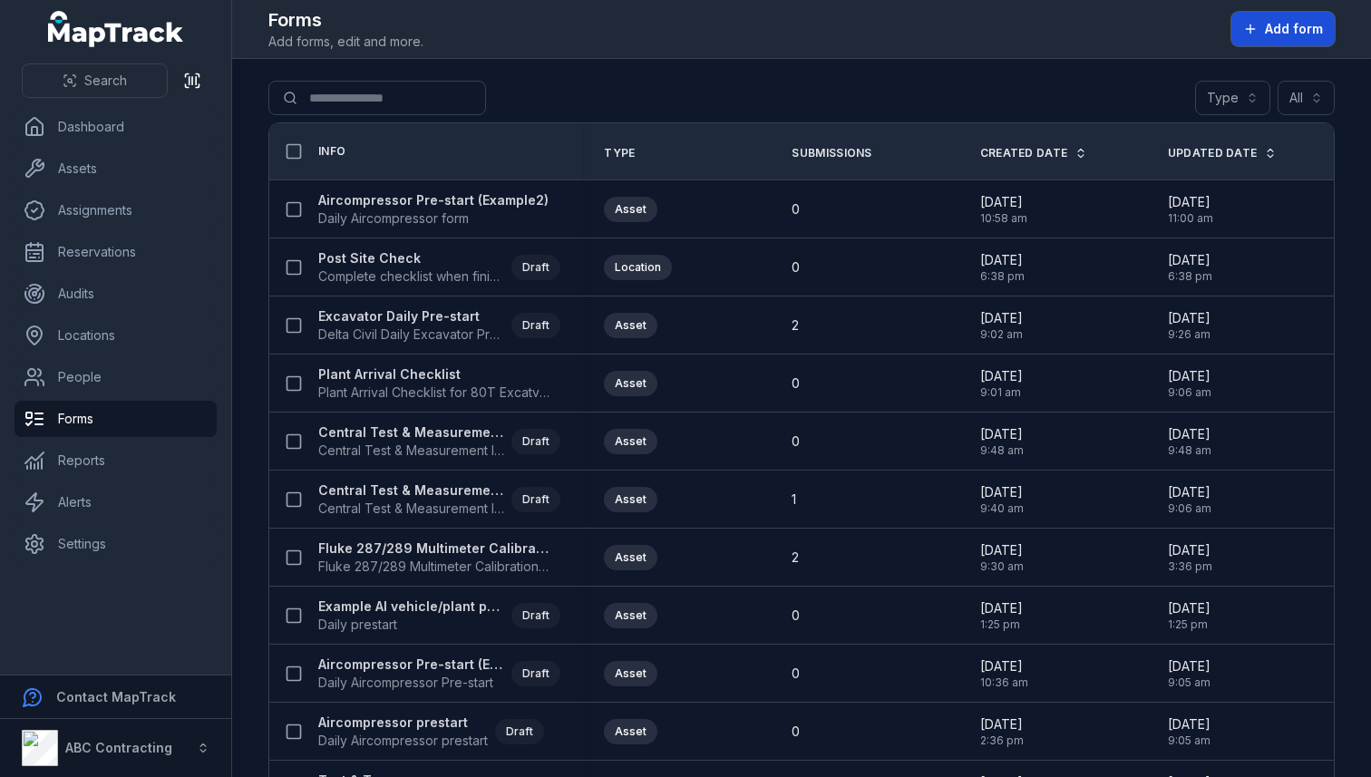
click at [1289, 23] on span "Add form" at bounding box center [1294, 29] width 58 height 18
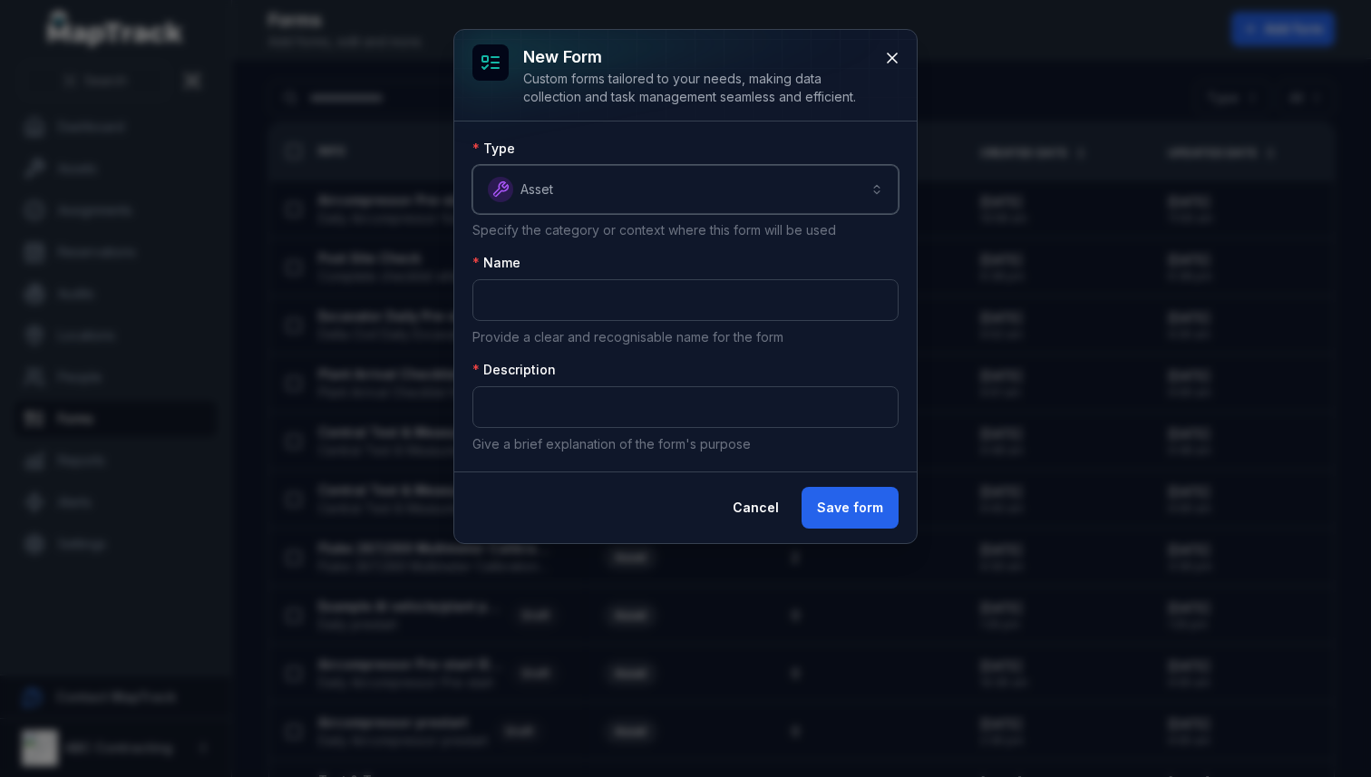
click at [715, 206] on button "Asset *****" at bounding box center [685, 189] width 426 height 49
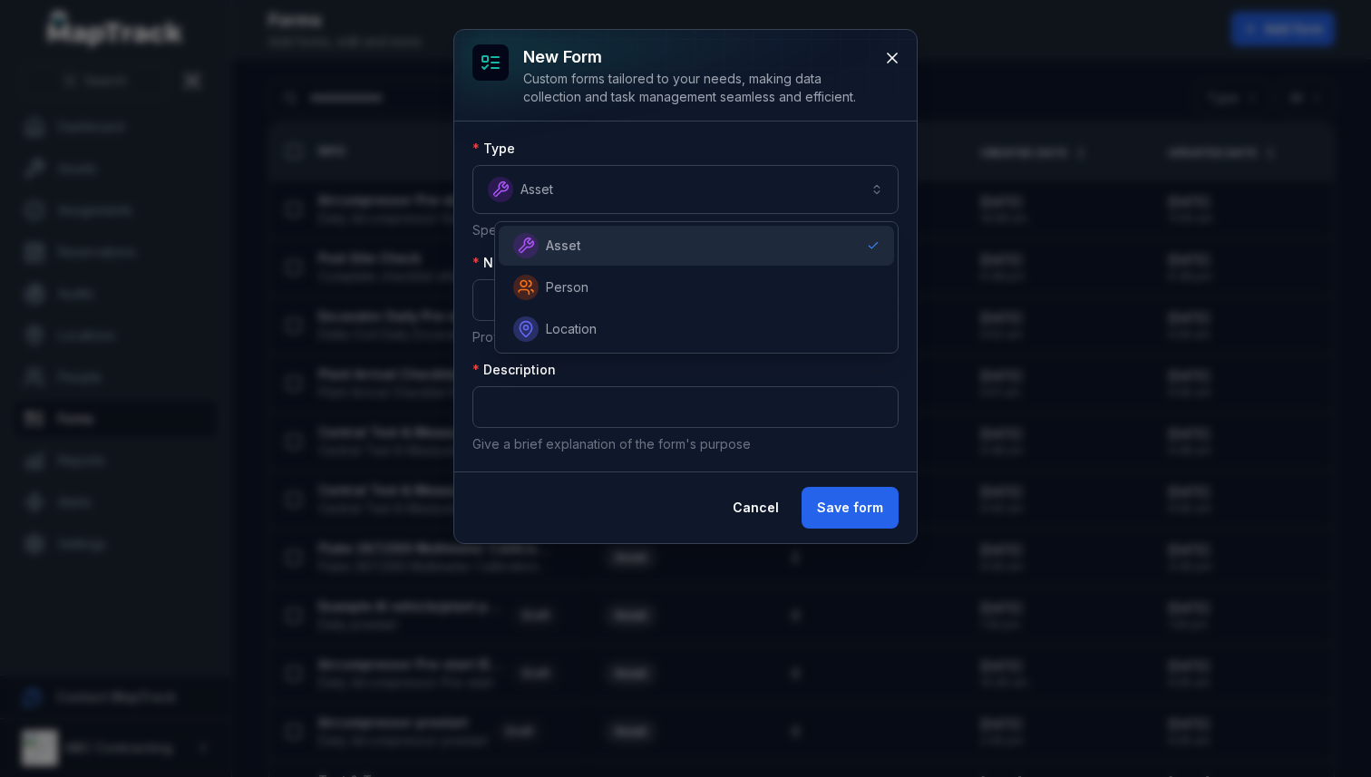
click at [888, 55] on div "New form Custom forms tailored to your needs, making data collection and task m…" at bounding box center [685, 286] width 463 height 513
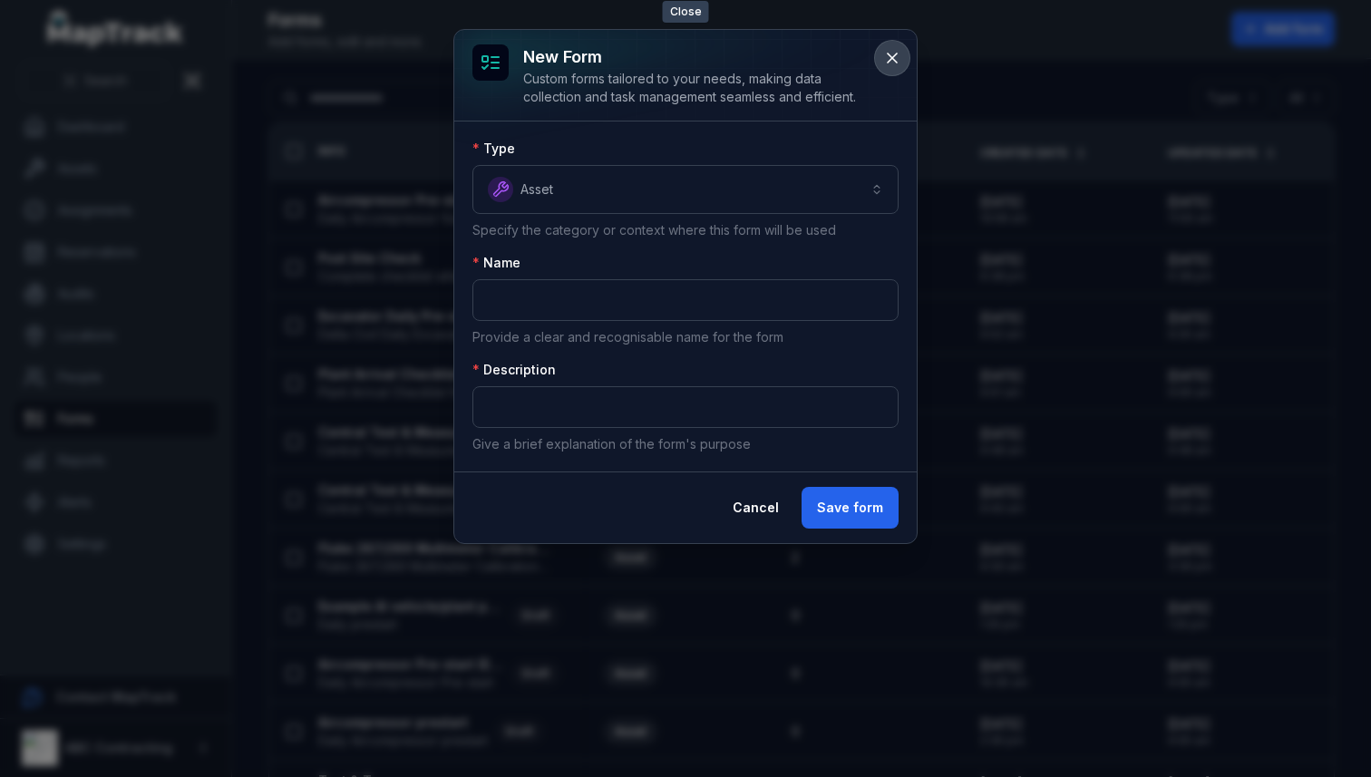
click at [893, 61] on icon at bounding box center [892, 58] width 18 height 18
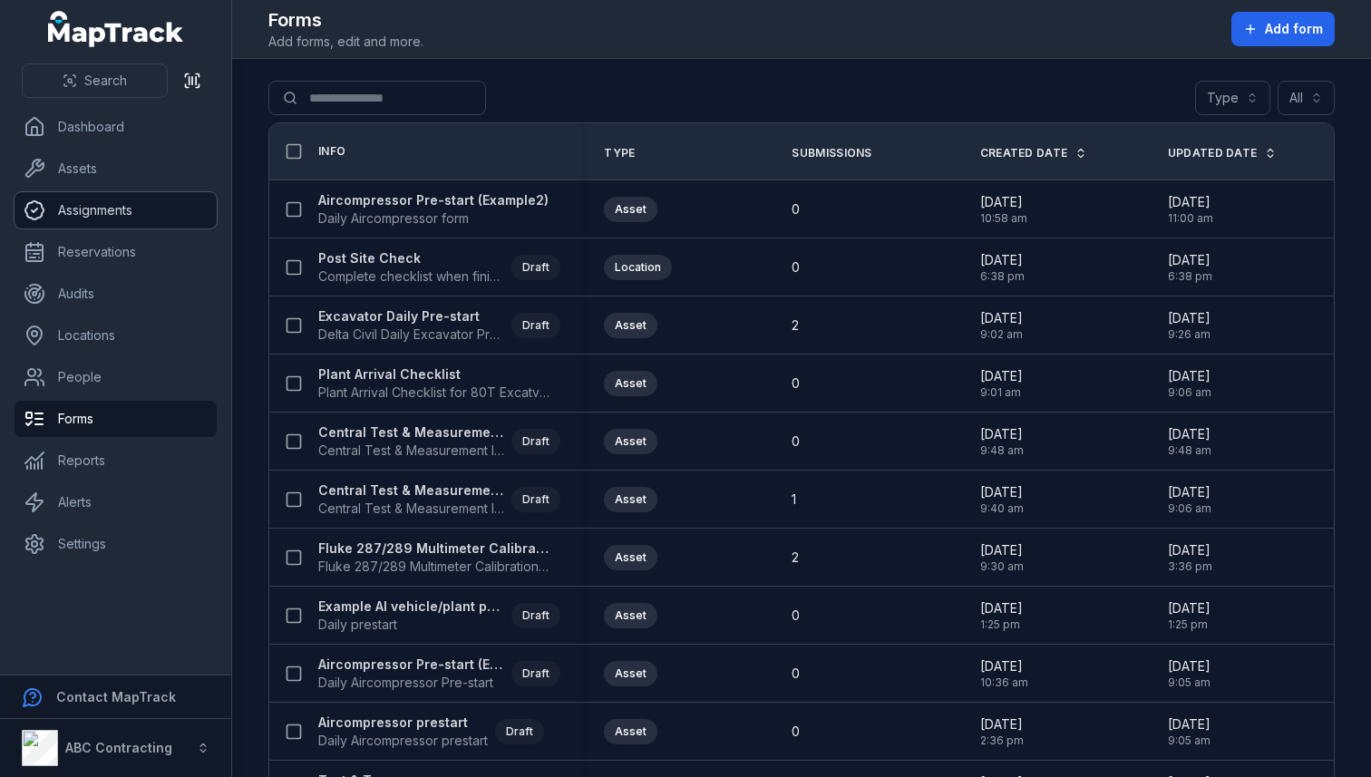
click at [77, 197] on link "Assignments" at bounding box center [116, 210] width 202 height 36
click at [84, 170] on link "Assets" at bounding box center [116, 169] width 202 height 36
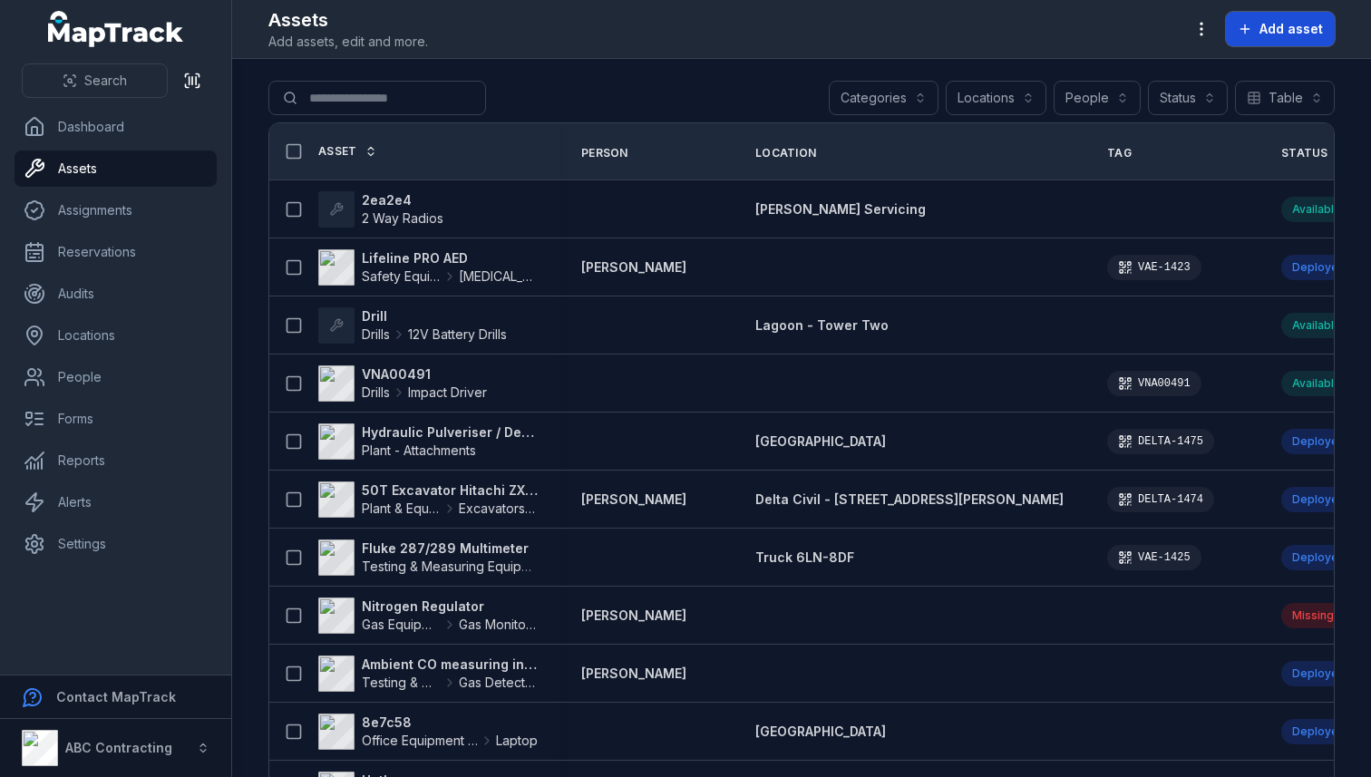
click at [1291, 18] on button "Add asset" at bounding box center [1280, 29] width 109 height 34
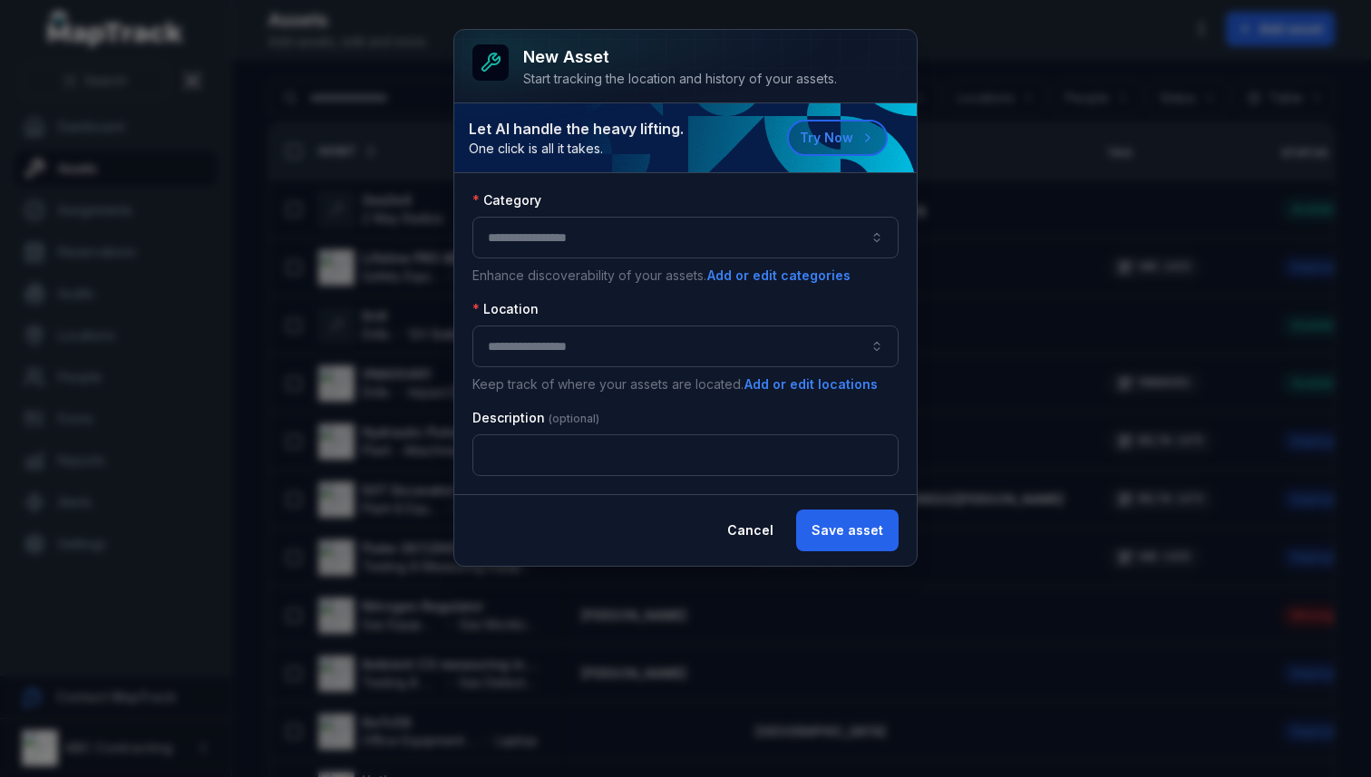
click at [592, 240] on button "button" at bounding box center [685, 238] width 426 height 42
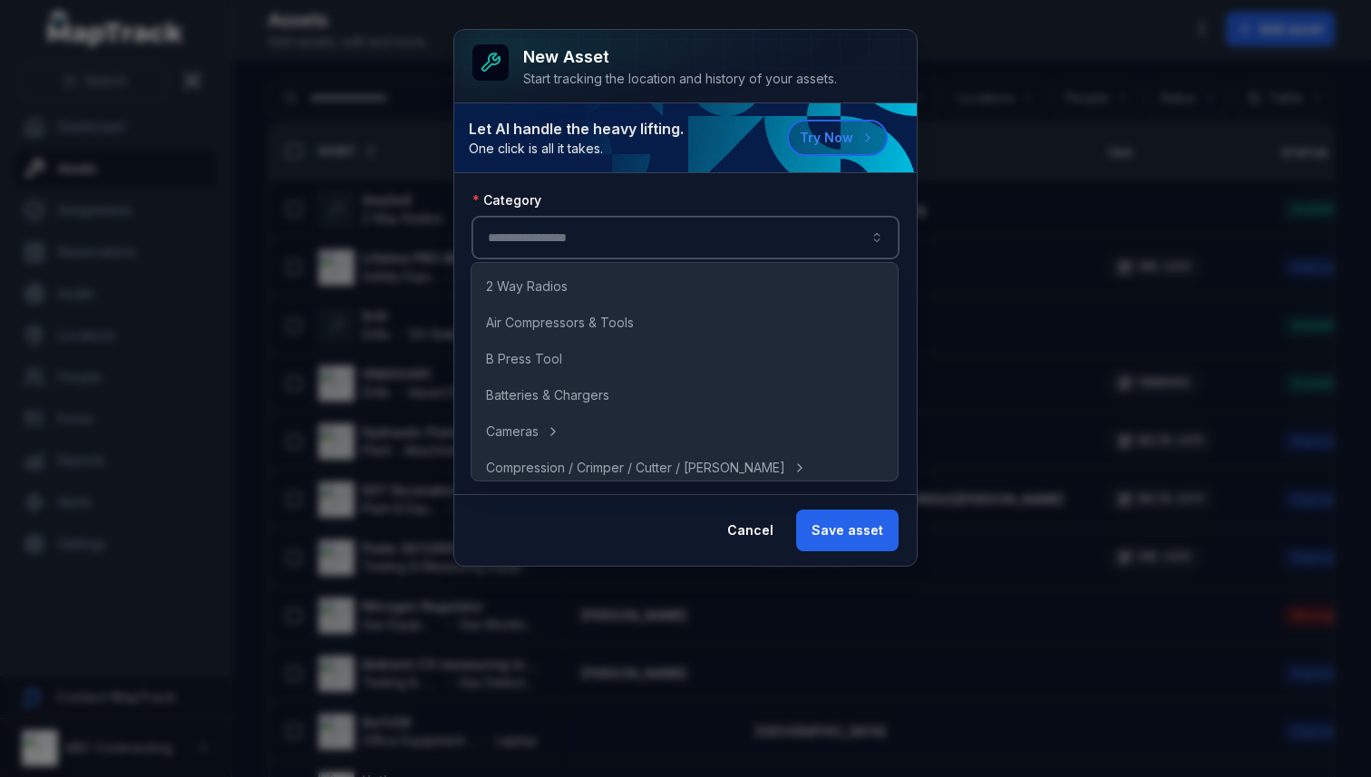
click at [677, 191] on div "Category" at bounding box center [685, 200] width 426 height 18
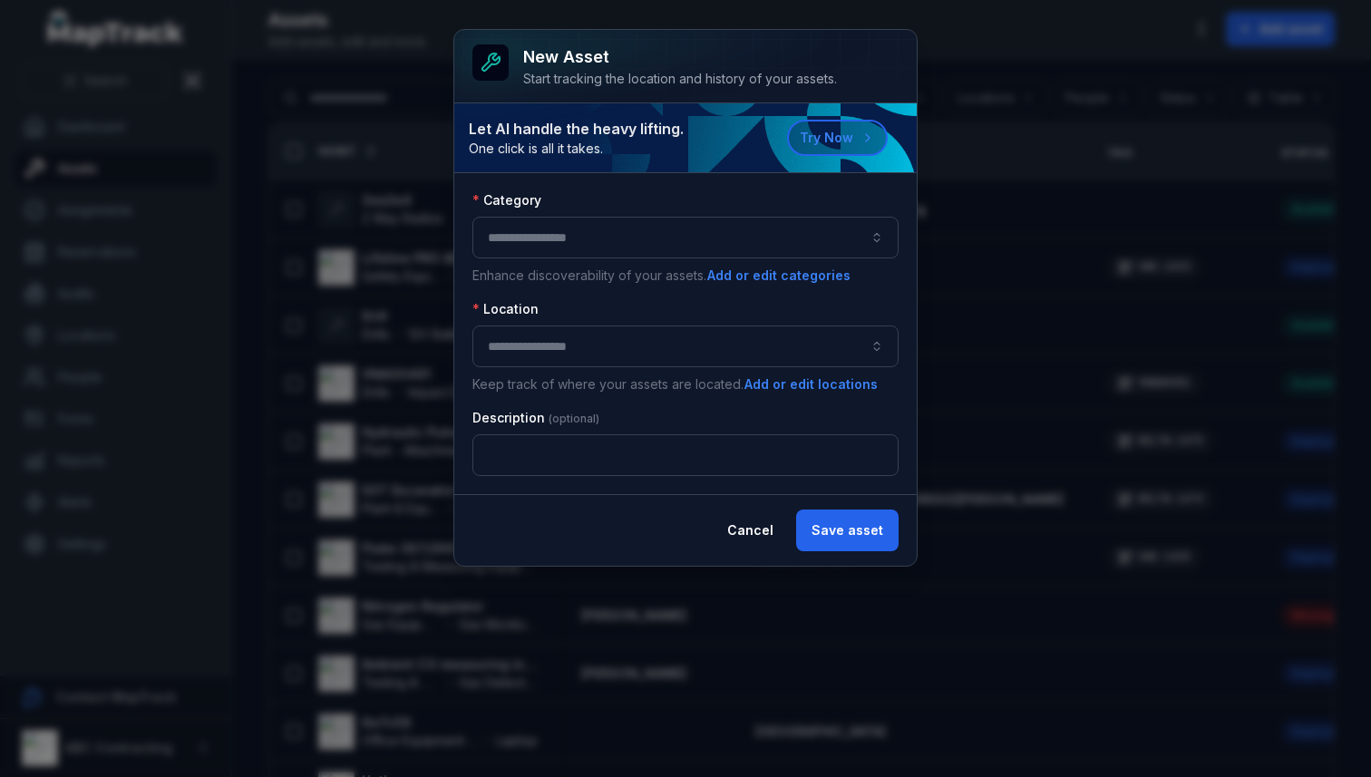
click at [612, 248] on button "button" at bounding box center [685, 238] width 426 height 42
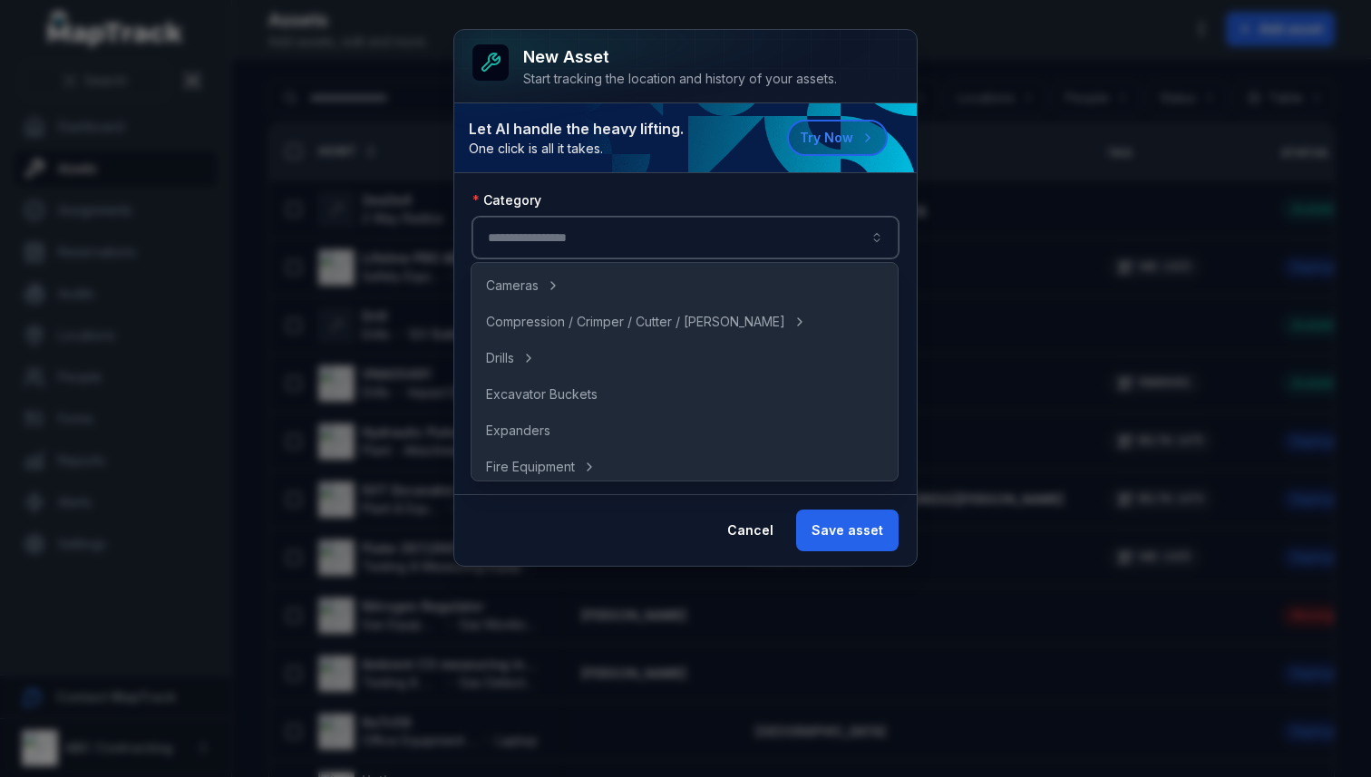
scroll to position [146, 0]
click at [591, 386] on span "Excavator Buckets" at bounding box center [542, 394] width 112 height 18
type input "**********"
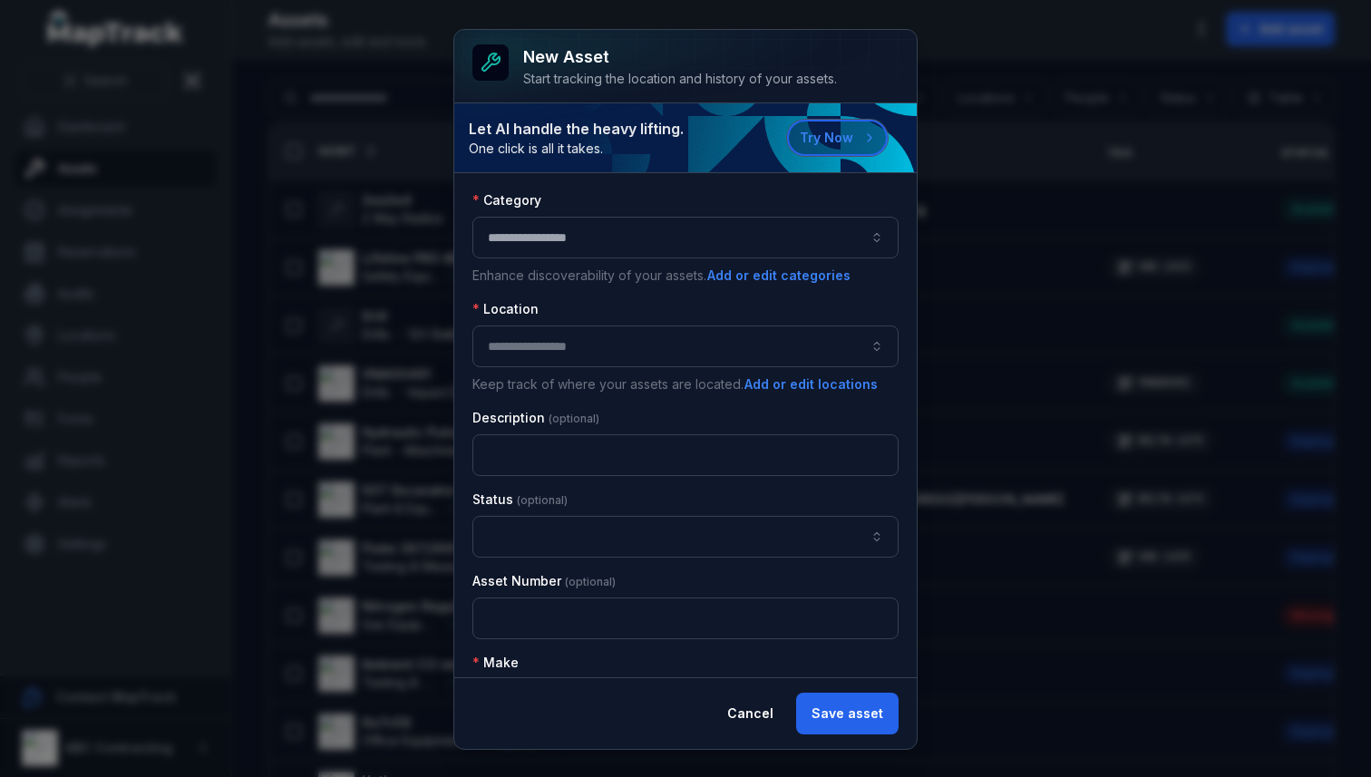
click at [839, 135] on button "Try Now" at bounding box center [837, 138] width 101 height 36
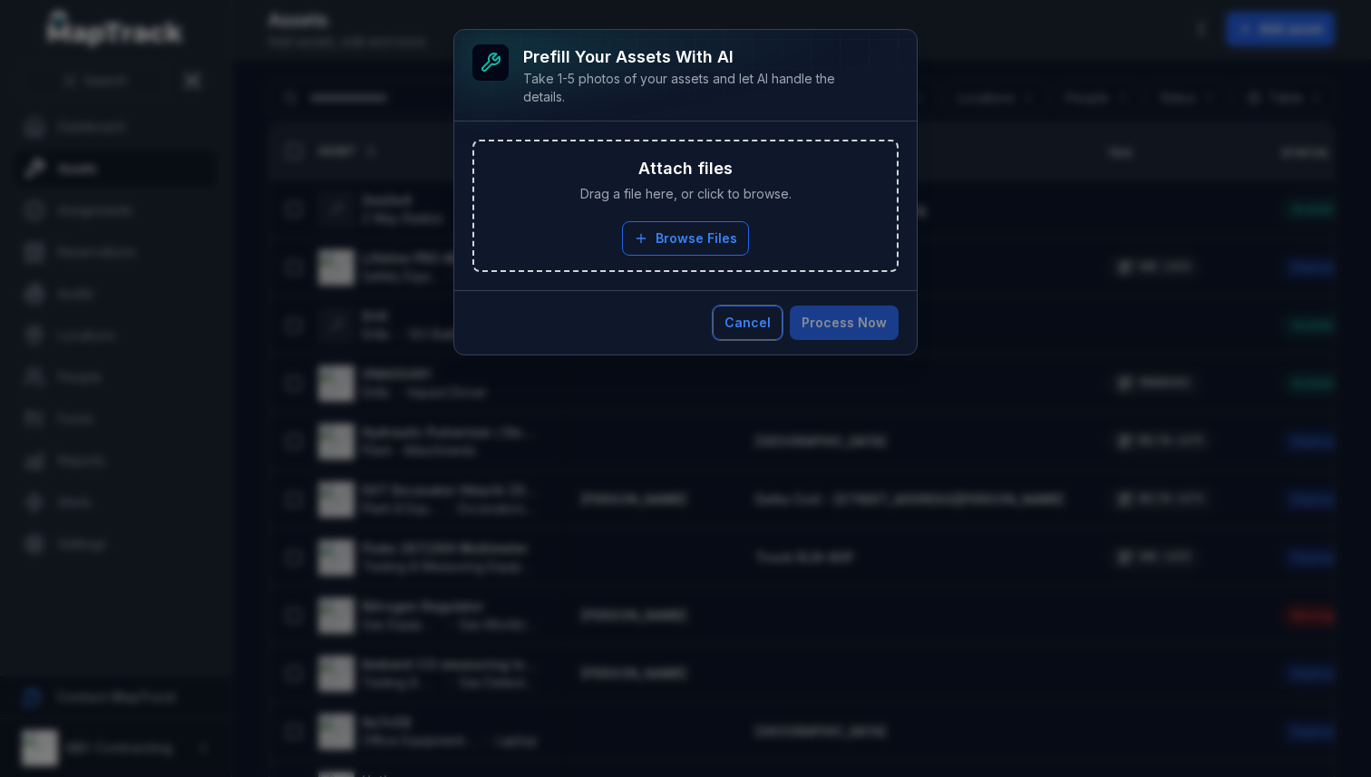
click at [754, 323] on button "Cancel" at bounding box center [748, 323] width 70 height 34
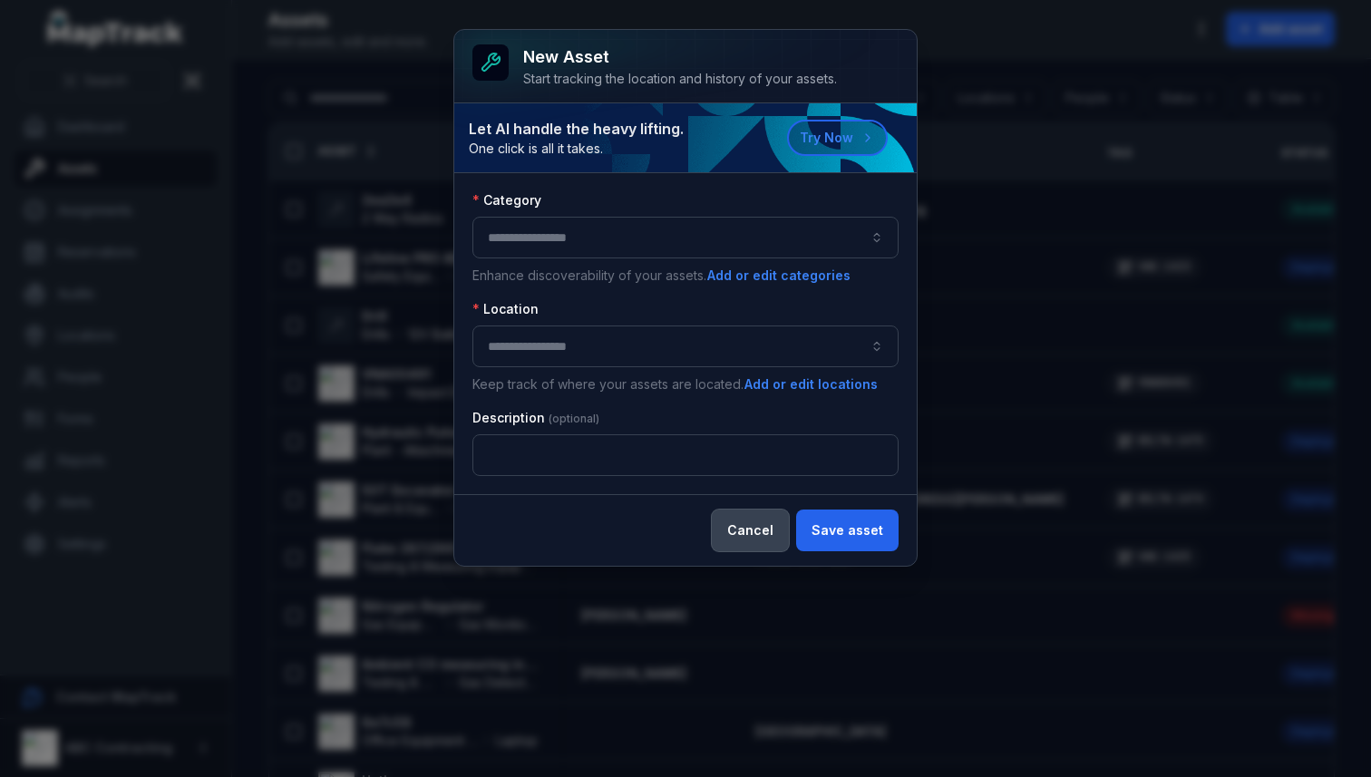
click at [749, 535] on button "Cancel" at bounding box center [750, 531] width 77 height 42
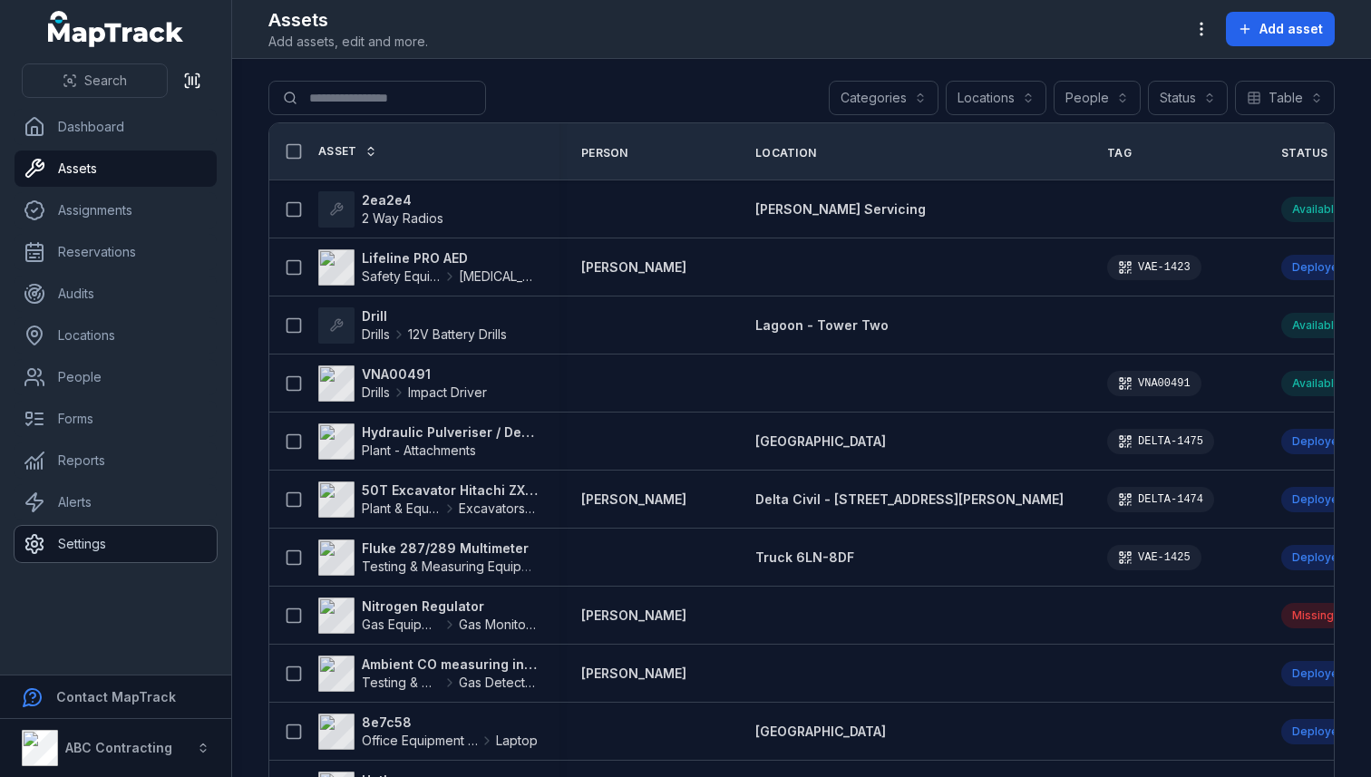
click at [69, 550] on link "Settings" at bounding box center [116, 544] width 202 height 36
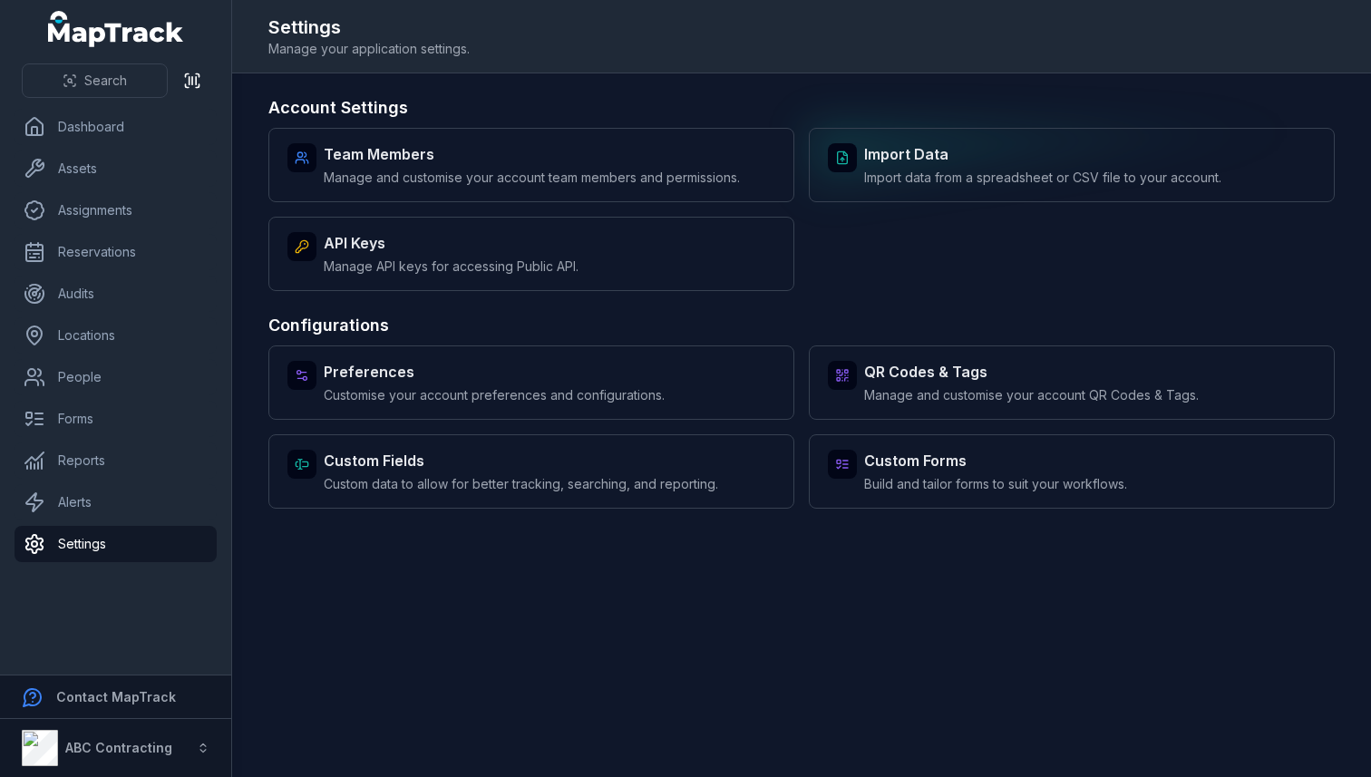
click at [902, 190] on div "Import Data Import data from a spreadsheet or CSV file to your account." at bounding box center [1072, 165] width 526 height 74
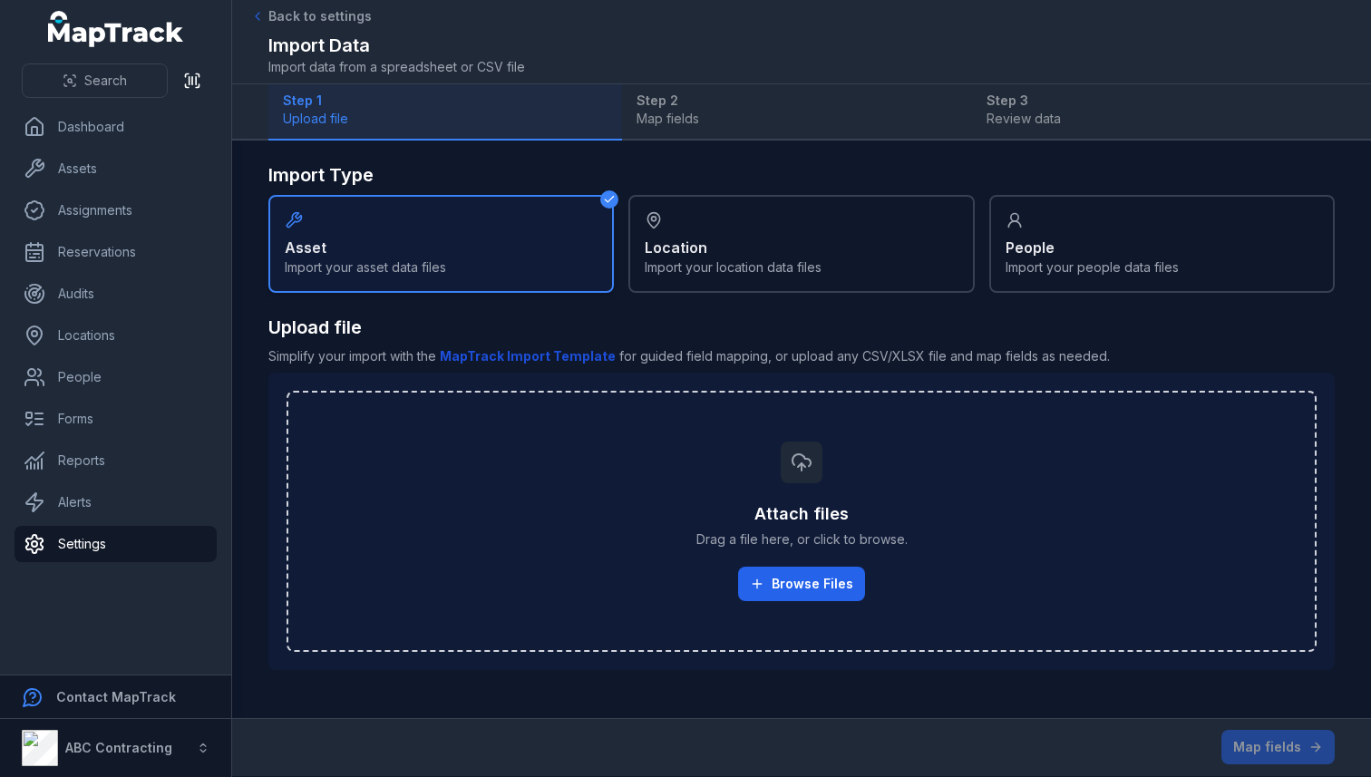
click at [520, 362] on b "MapTrack Import Template" at bounding box center [528, 355] width 176 height 15
click at [156, 550] on link "Settings" at bounding box center [116, 544] width 202 height 36
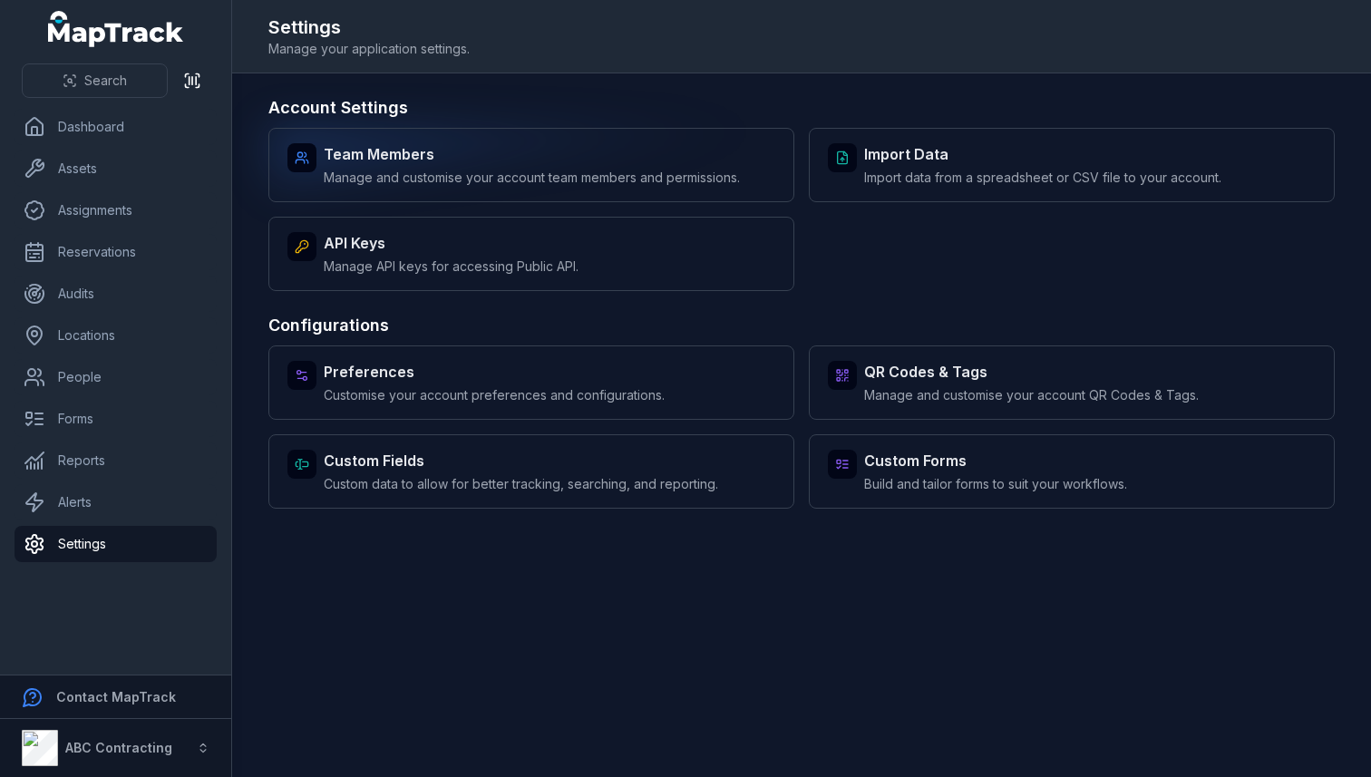
click at [681, 162] on strong "Team Members" at bounding box center [532, 154] width 416 height 22
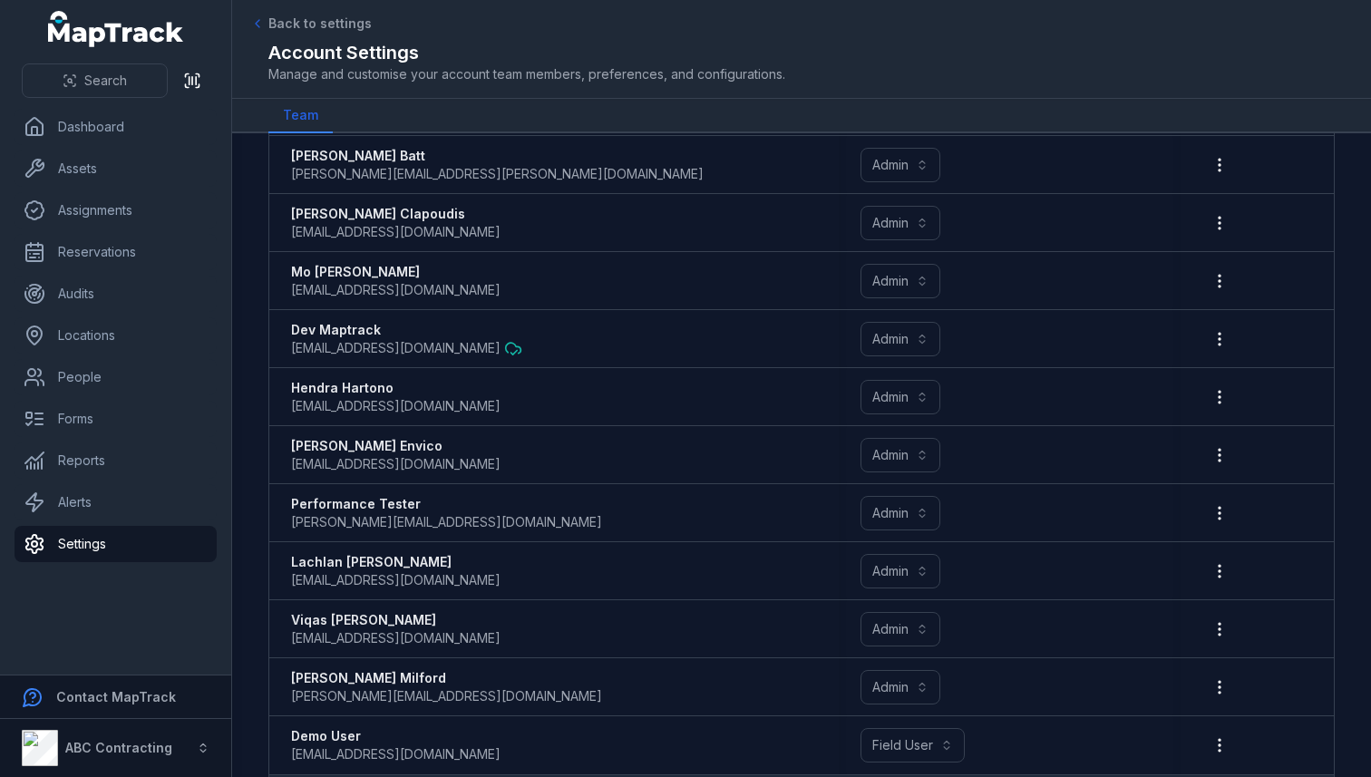
scroll to position [1387, 0]
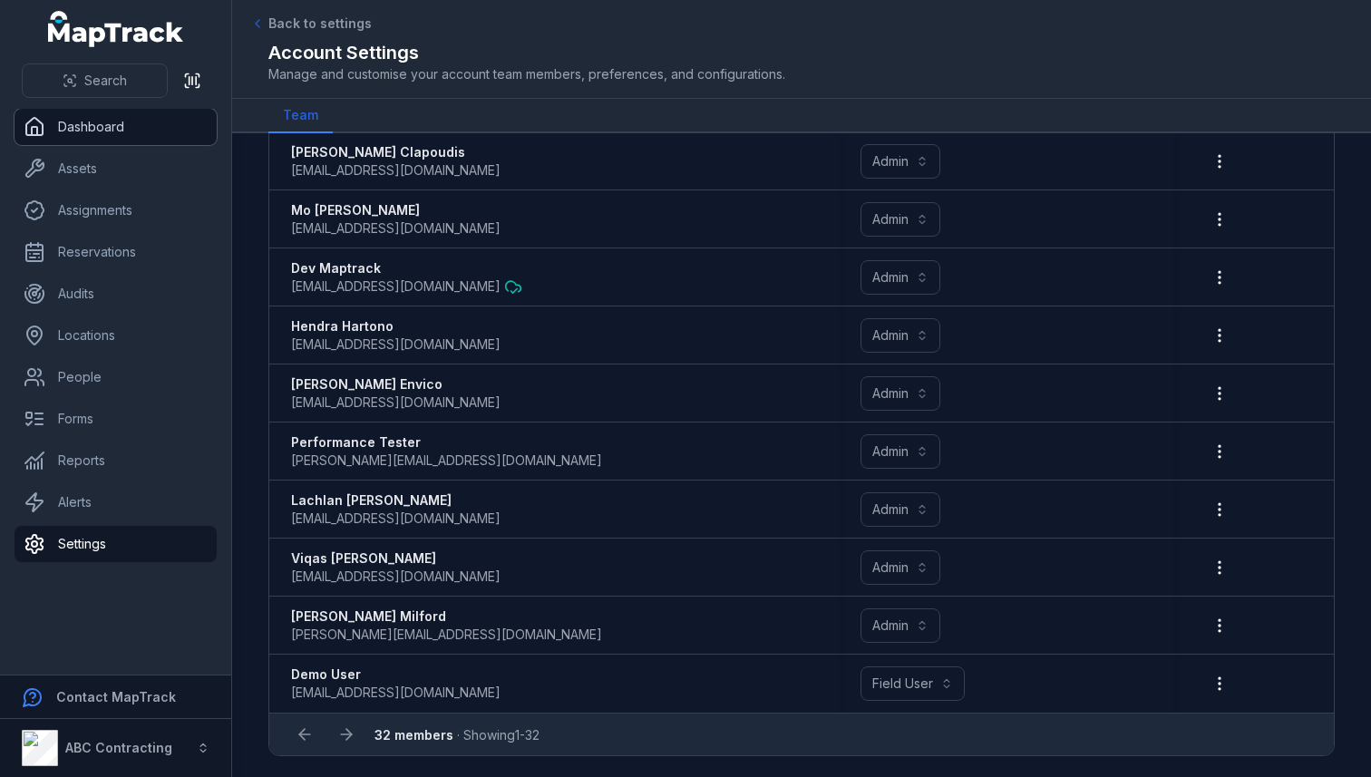
click at [81, 143] on link "Dashboard" at bounding box center [116, 127] width 202 height 36
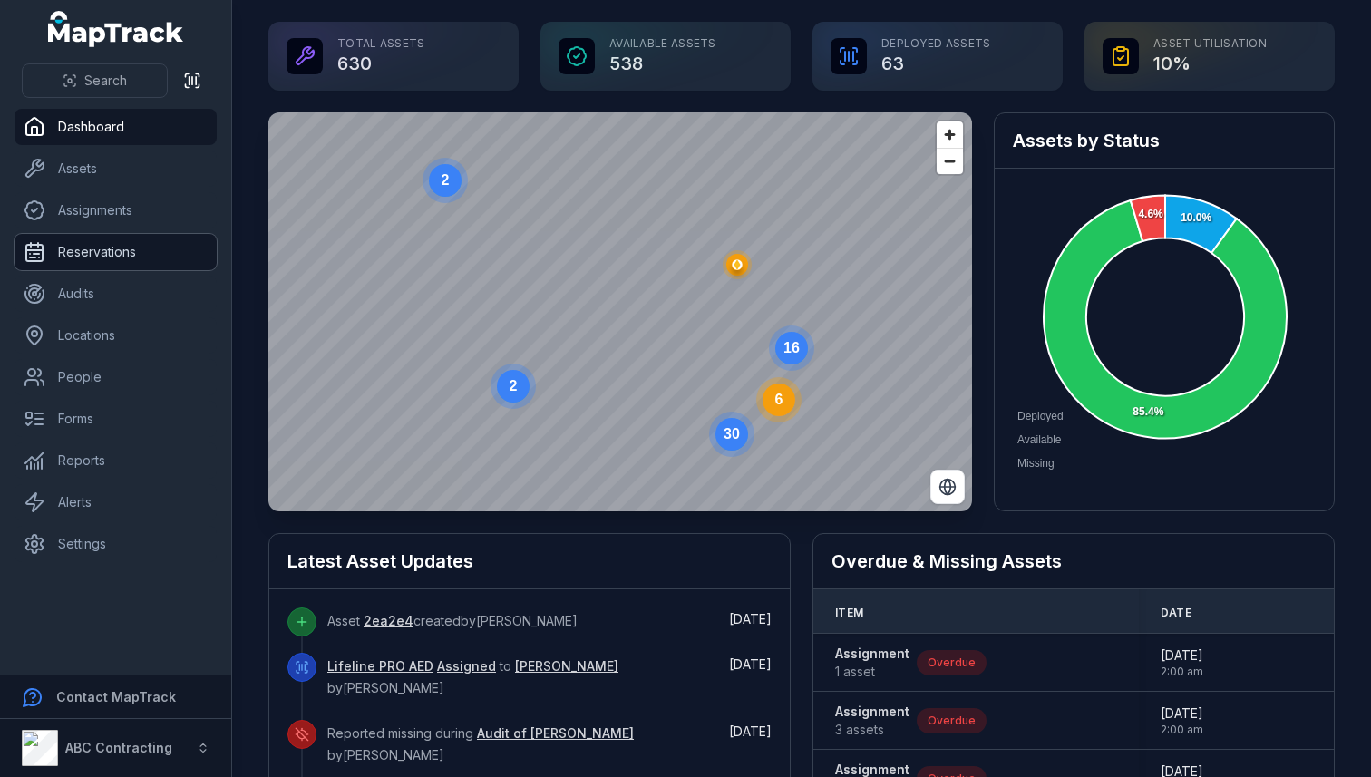
click at [84, 261] on link "Reservations" at bounding box center [116, 252] width 202 height 36
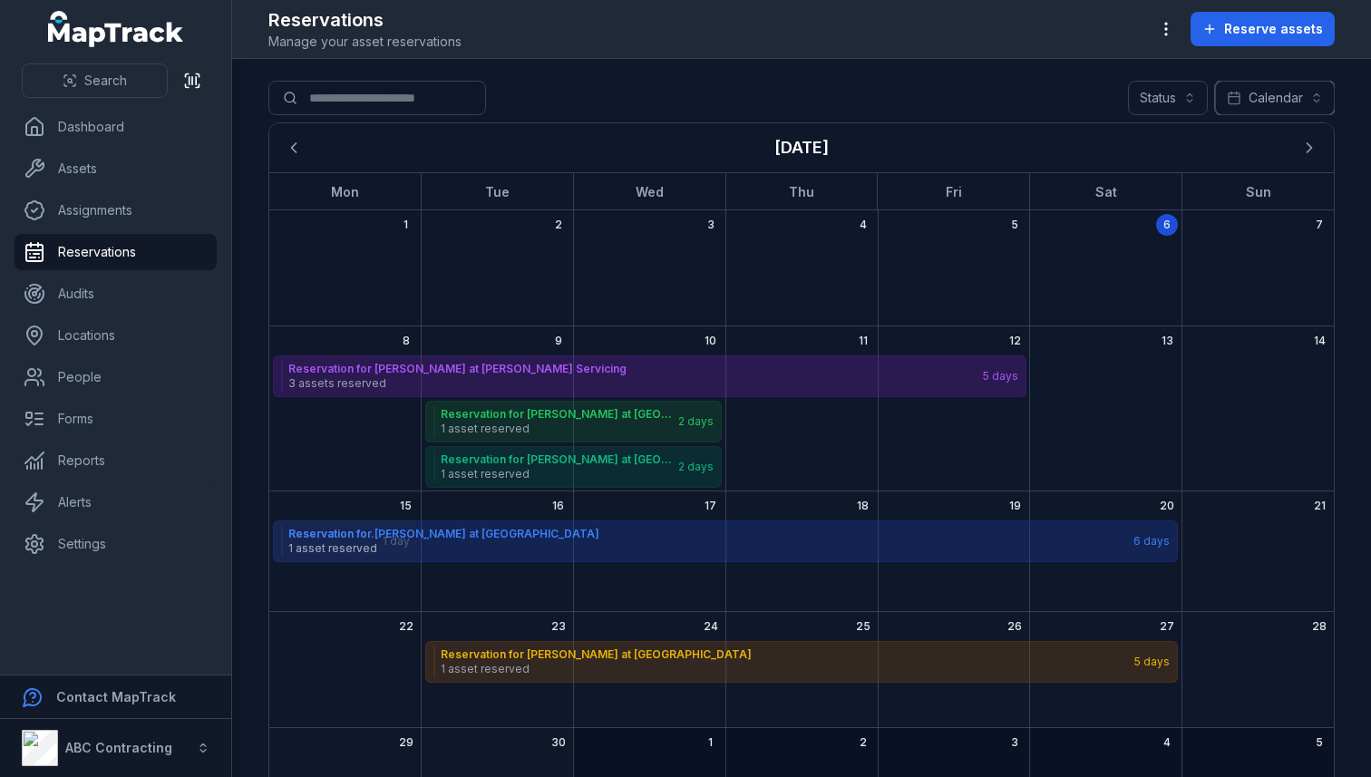
click at [1267, 93] on button "Calendar ********" at bounding box center [1275, 98] width 120 height 34
click at [1246, 134] on span "Table" at bounding box center [1251, 143] width 34 height 18
